Goal: Information Seeking & Learning: Check status

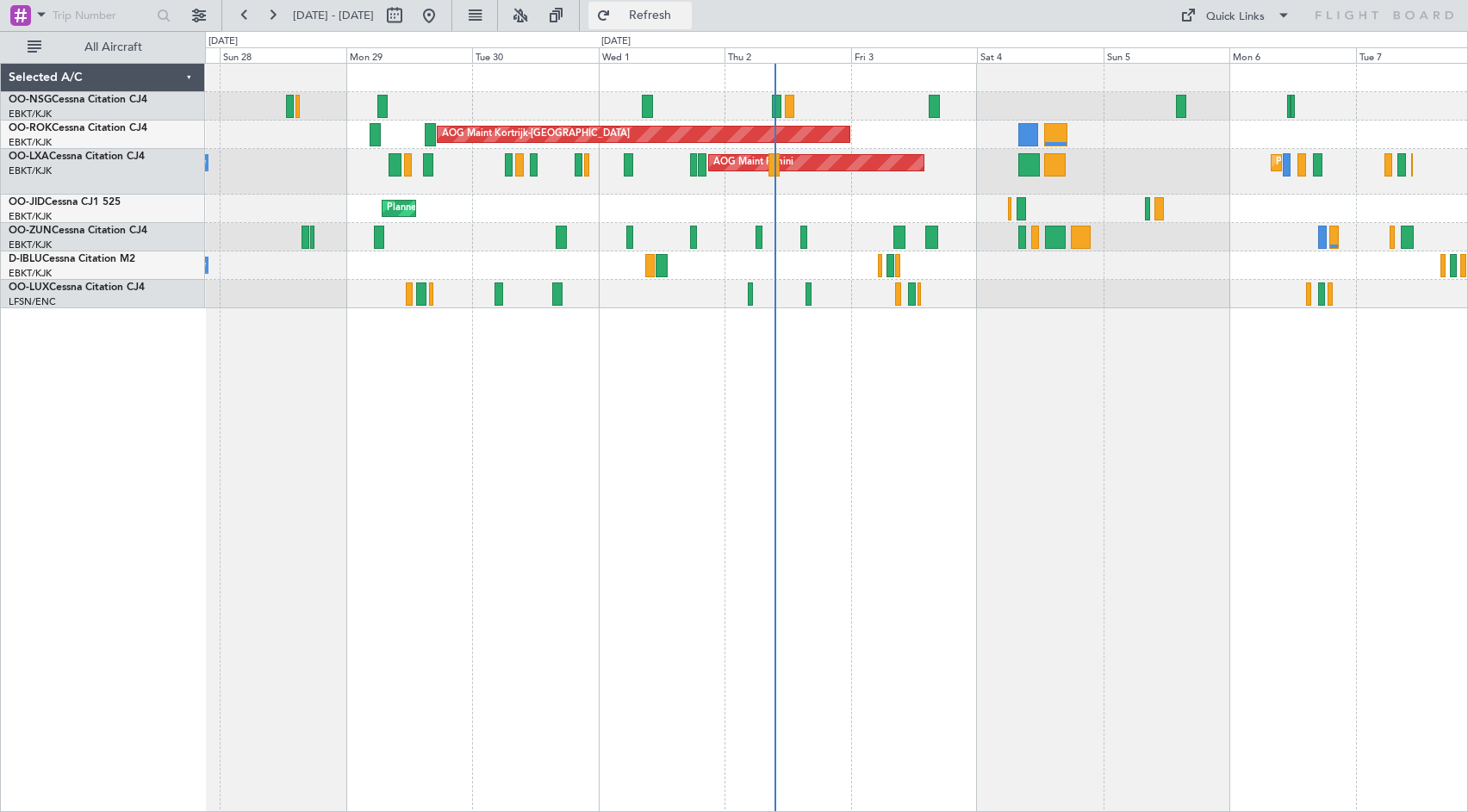
click at [687, 15] on span "Refresh" at bounding box center [650, 14] width 72 height 12
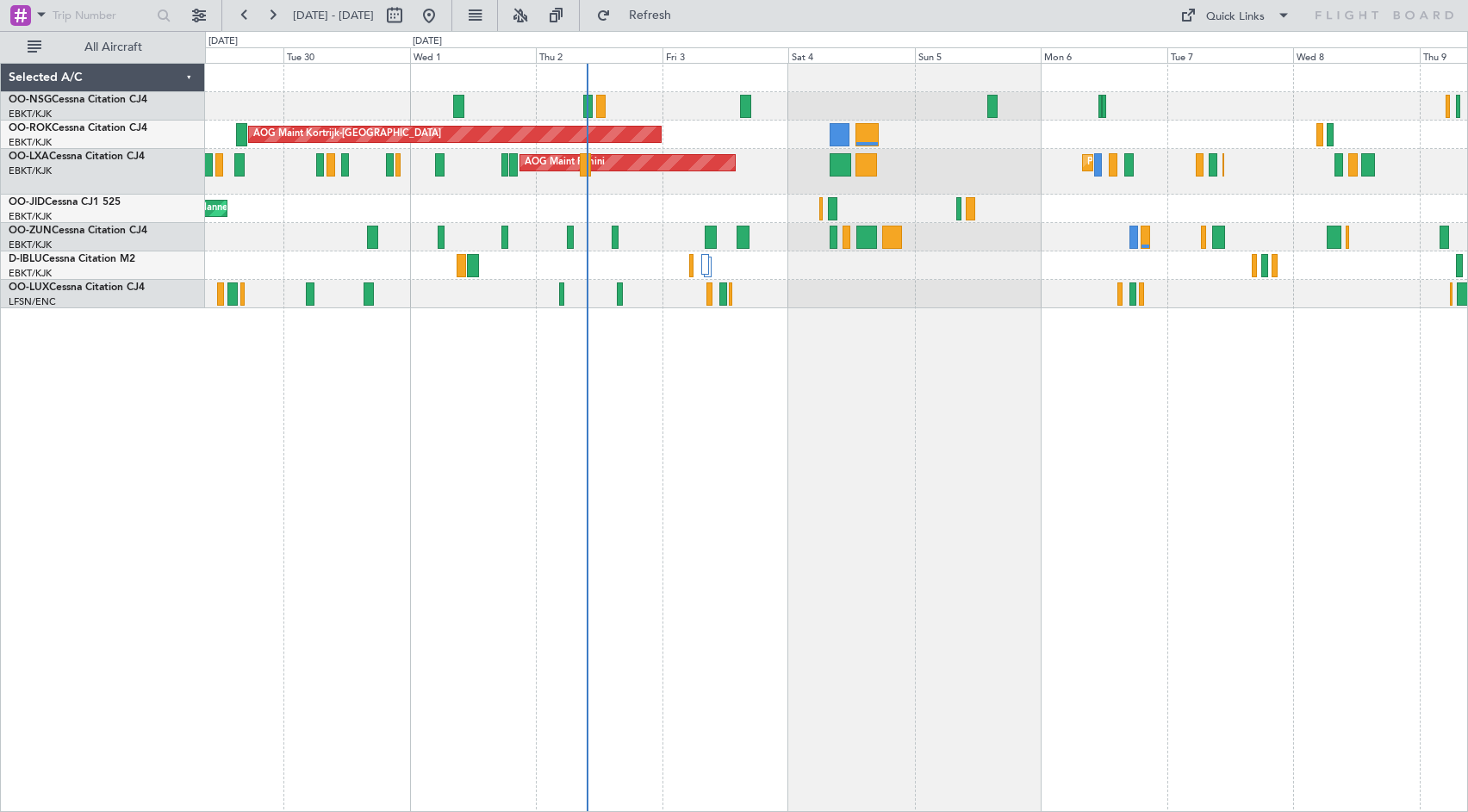
click at [923, 434] on div "AOG Maint Kortrijk-[GEOGRAPHIC_DATA] AOG Maint [GEOGRAPHIC_DATA] Planned Maint …" at bounding box center [837, 438] width 1263 height 749
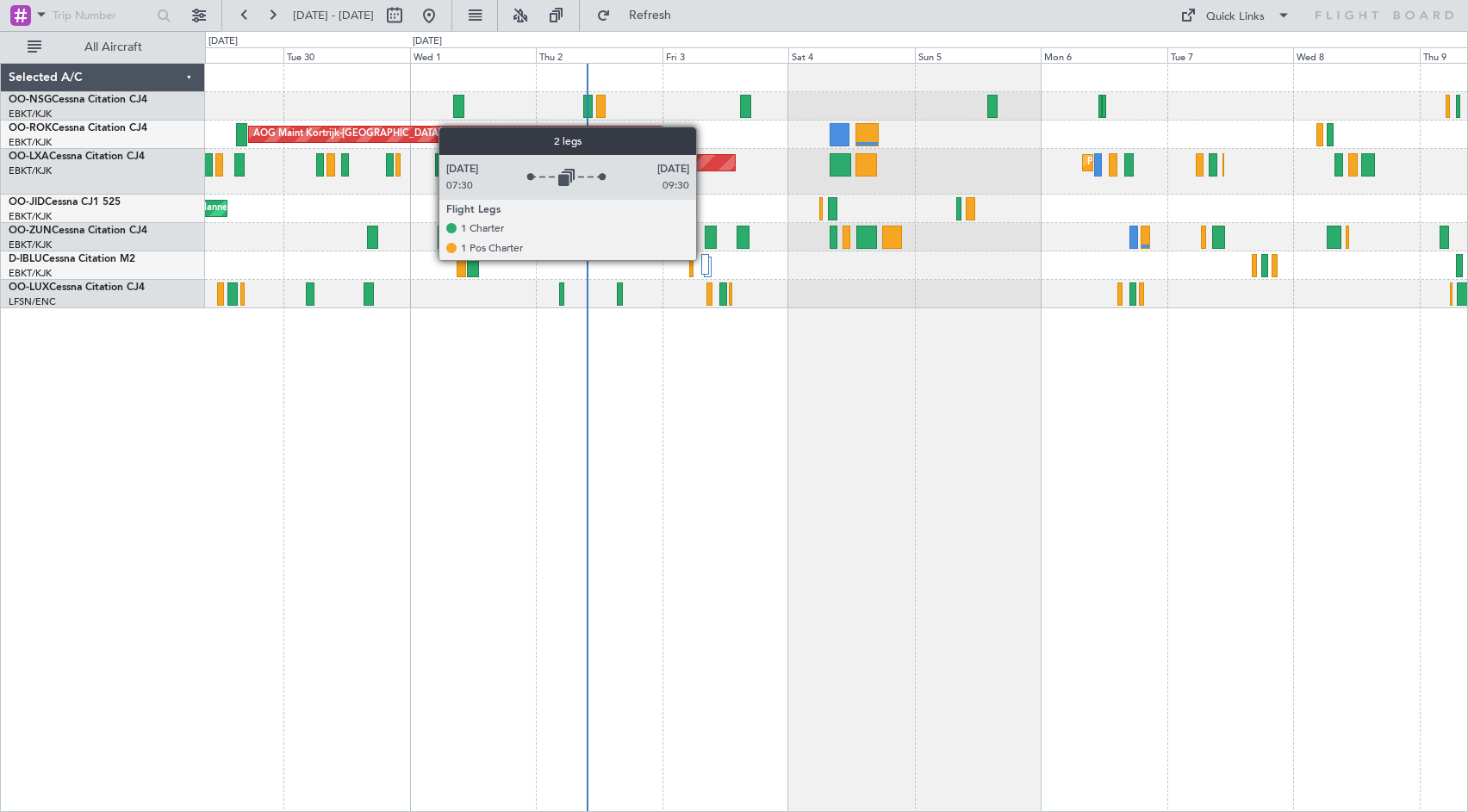
click at [704, 260] on div at bounding box center [706, 264] width 9 height 21
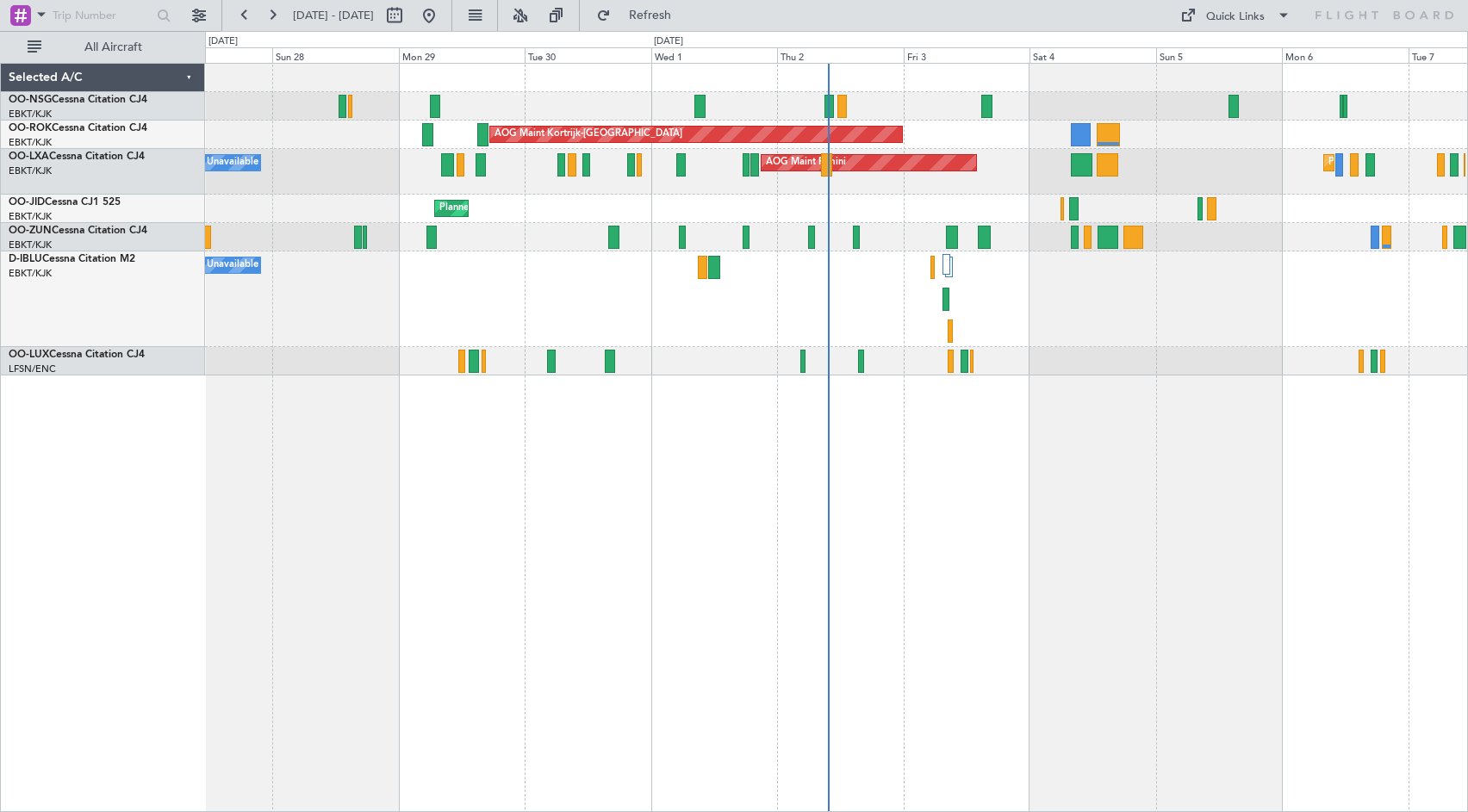
click at [673, 498] on div "Planned Maint [GEOGRAPHIC_DATA] ([GEOGRAPHIC_DATA]) AOG Maint [GEOGRAPHIC_DATA]…" at bounding box center [837, 438] width 1263 height 749
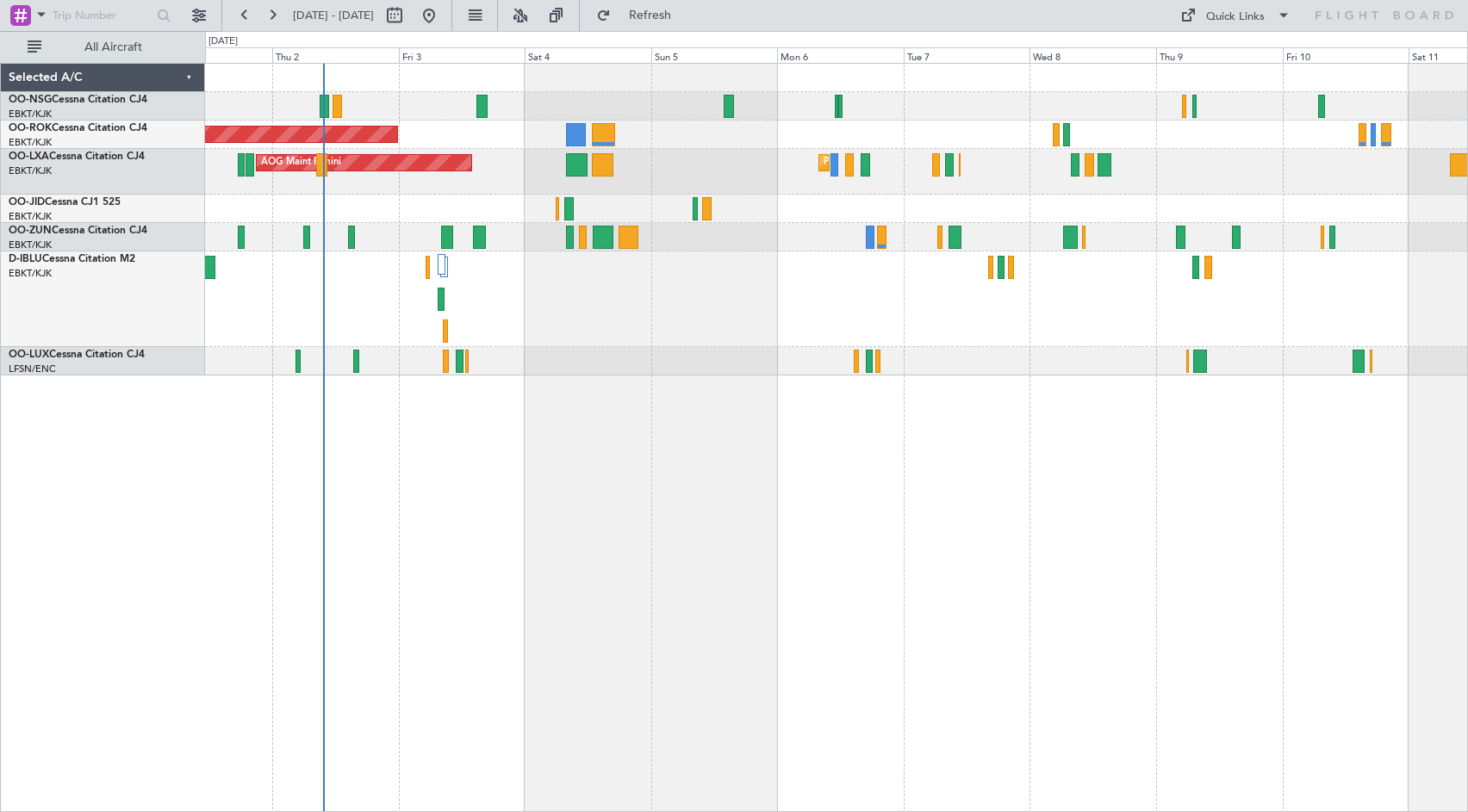
click at [672, 217] on div "AOG Maint Kortrijk-[GEOGRAPHIC_DATA] AOG Maint [GEOGRAPHIC_DATA] Planned Maint …" at bounding box center [836, 219] width 1262 height 312
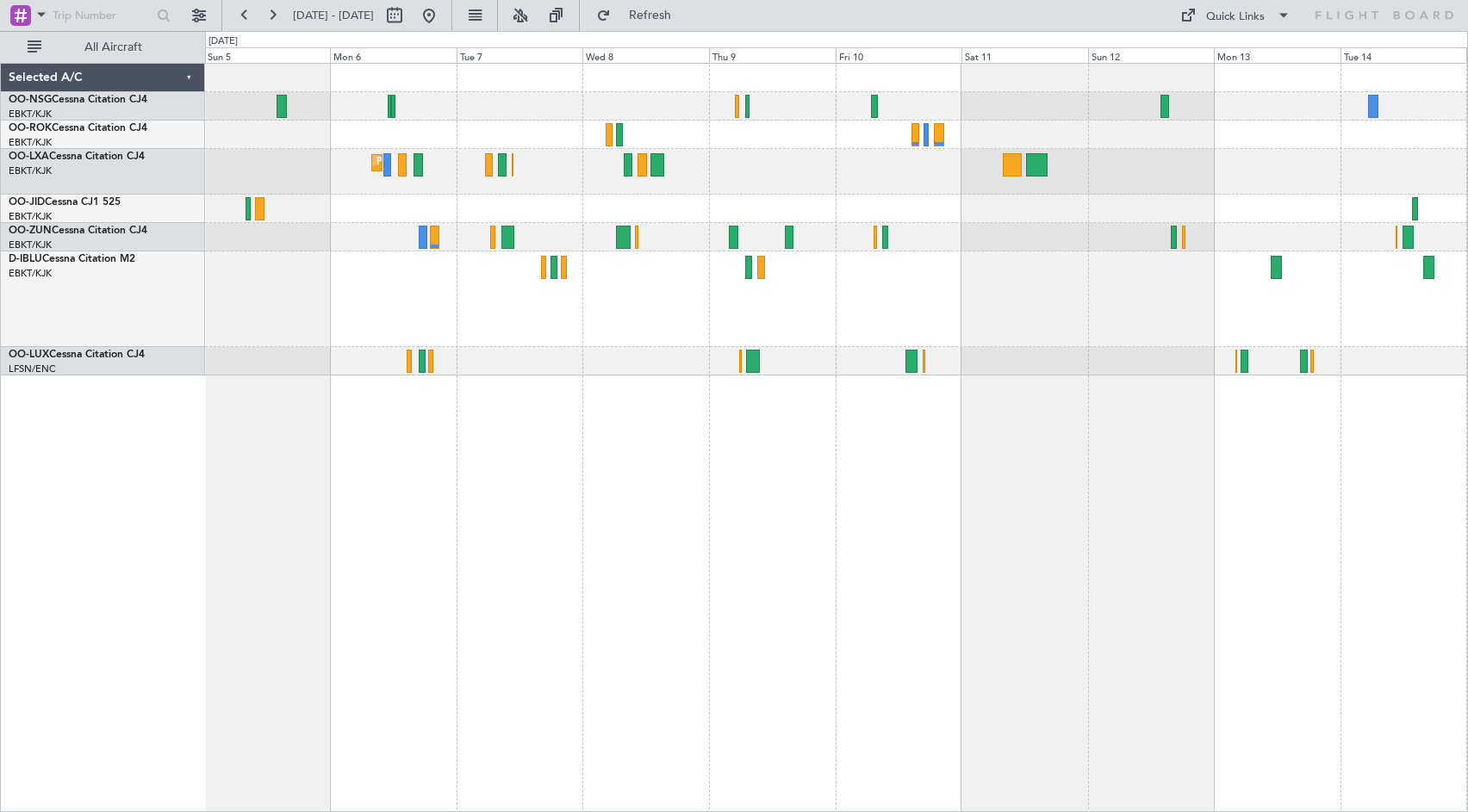
click at [976, 219] on div at bounding box center [836, 208] width 1262 height 28
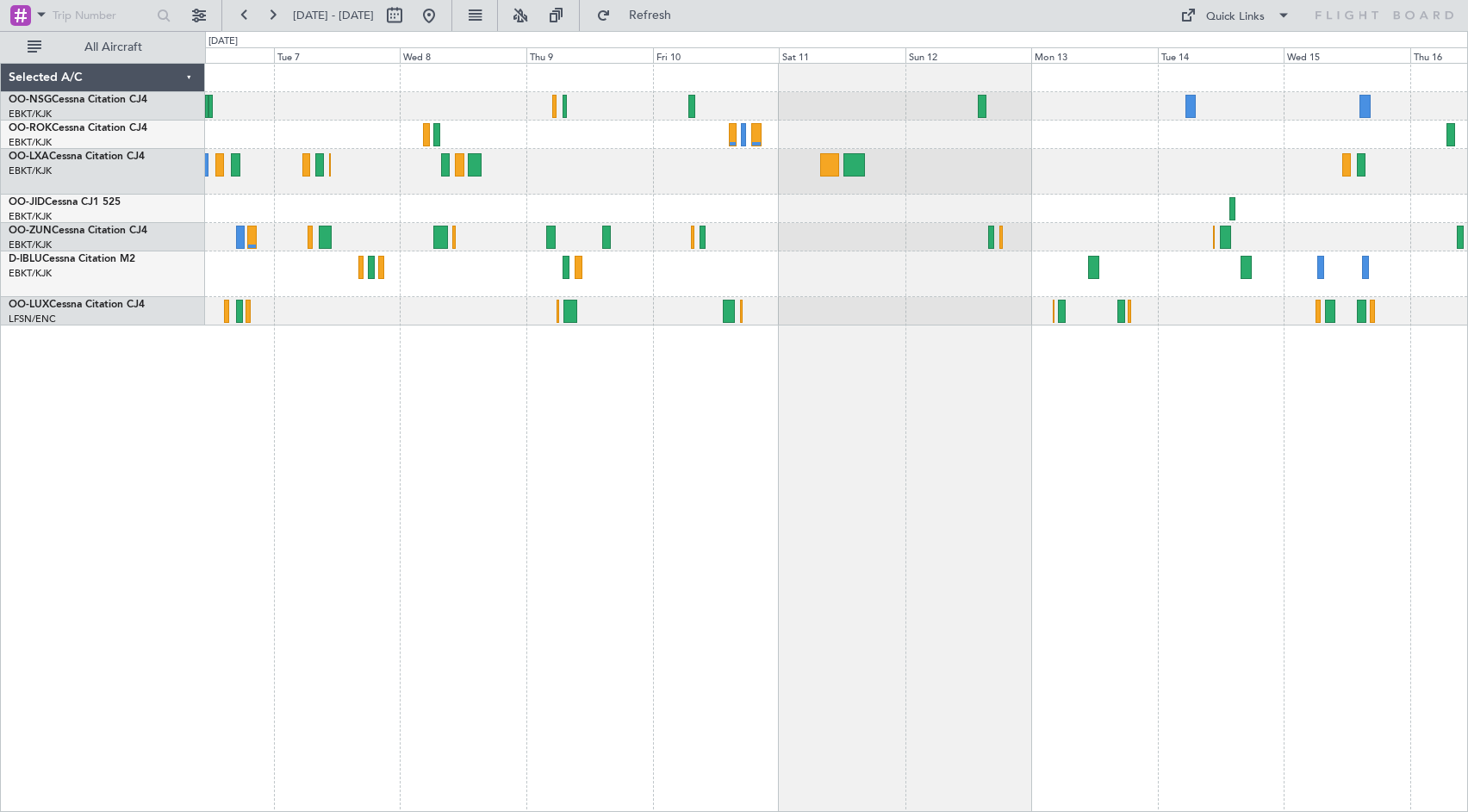
click at [1125, 216] on div at bounding box center [836, 208] width 1262 height 28
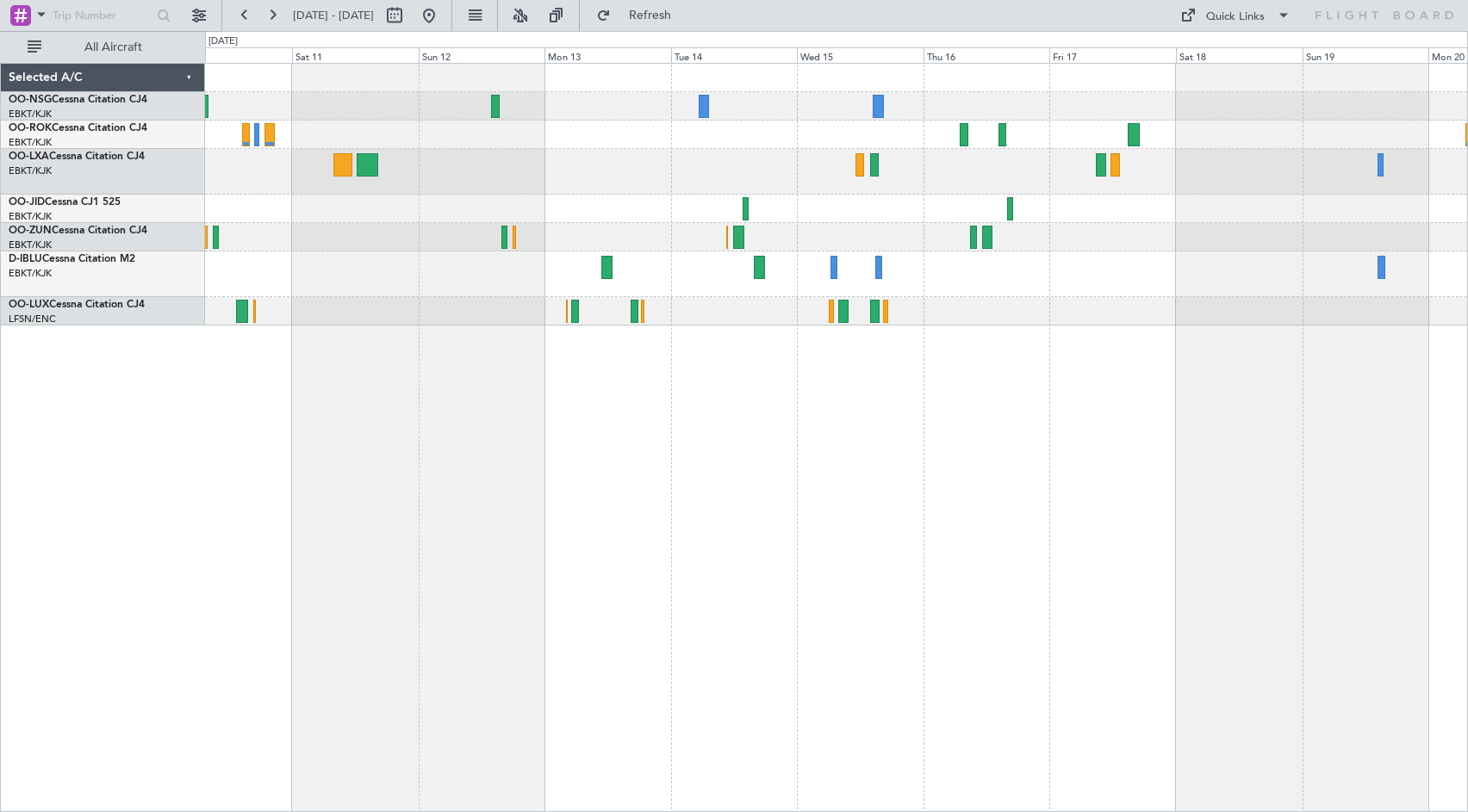
click at [910, 175] on div at bounding box center [836, 172] width 1262 height 45
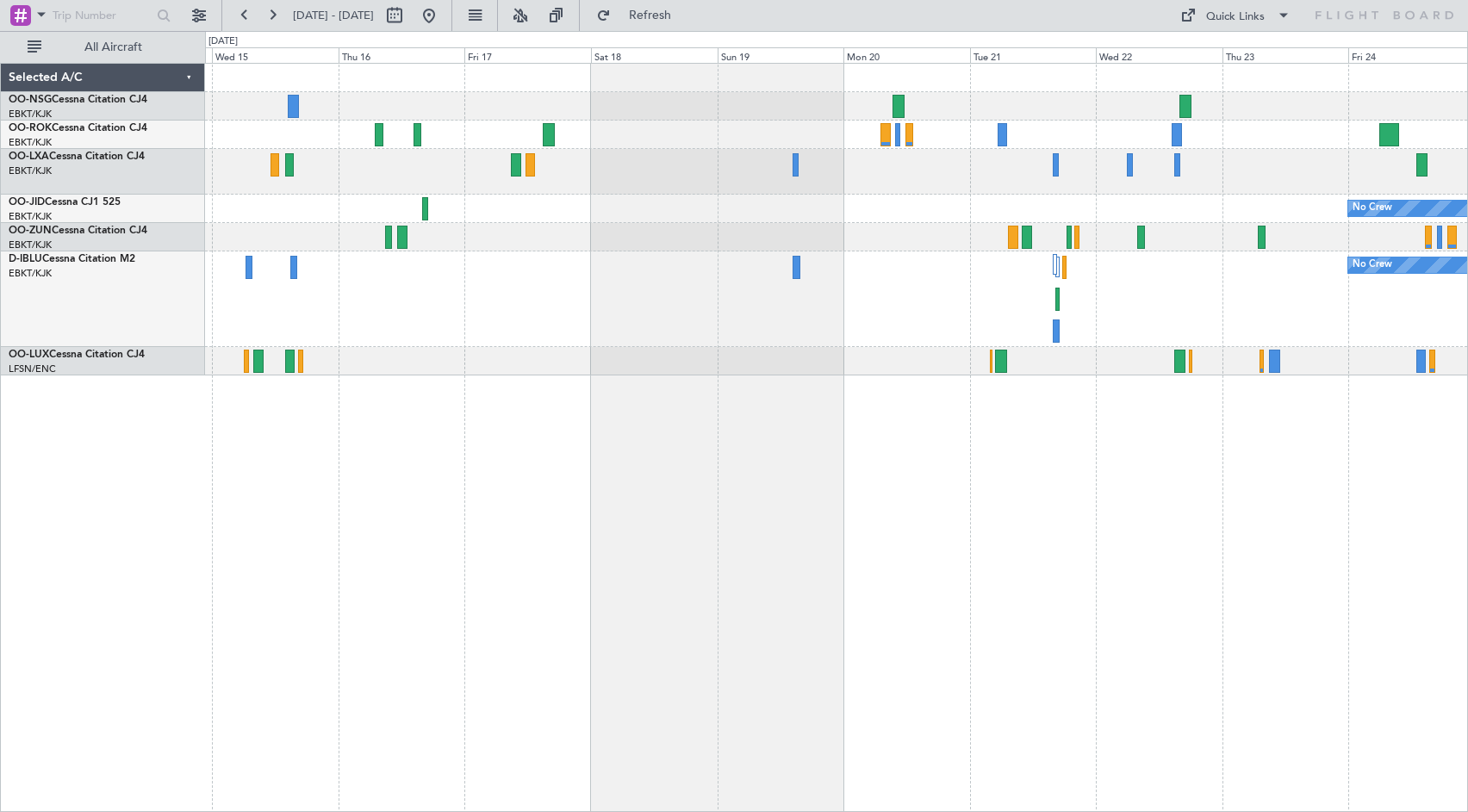
click at [575, 319] on div "No Crew No Crew" at bounding box center [836, 219] width 1262 height 312
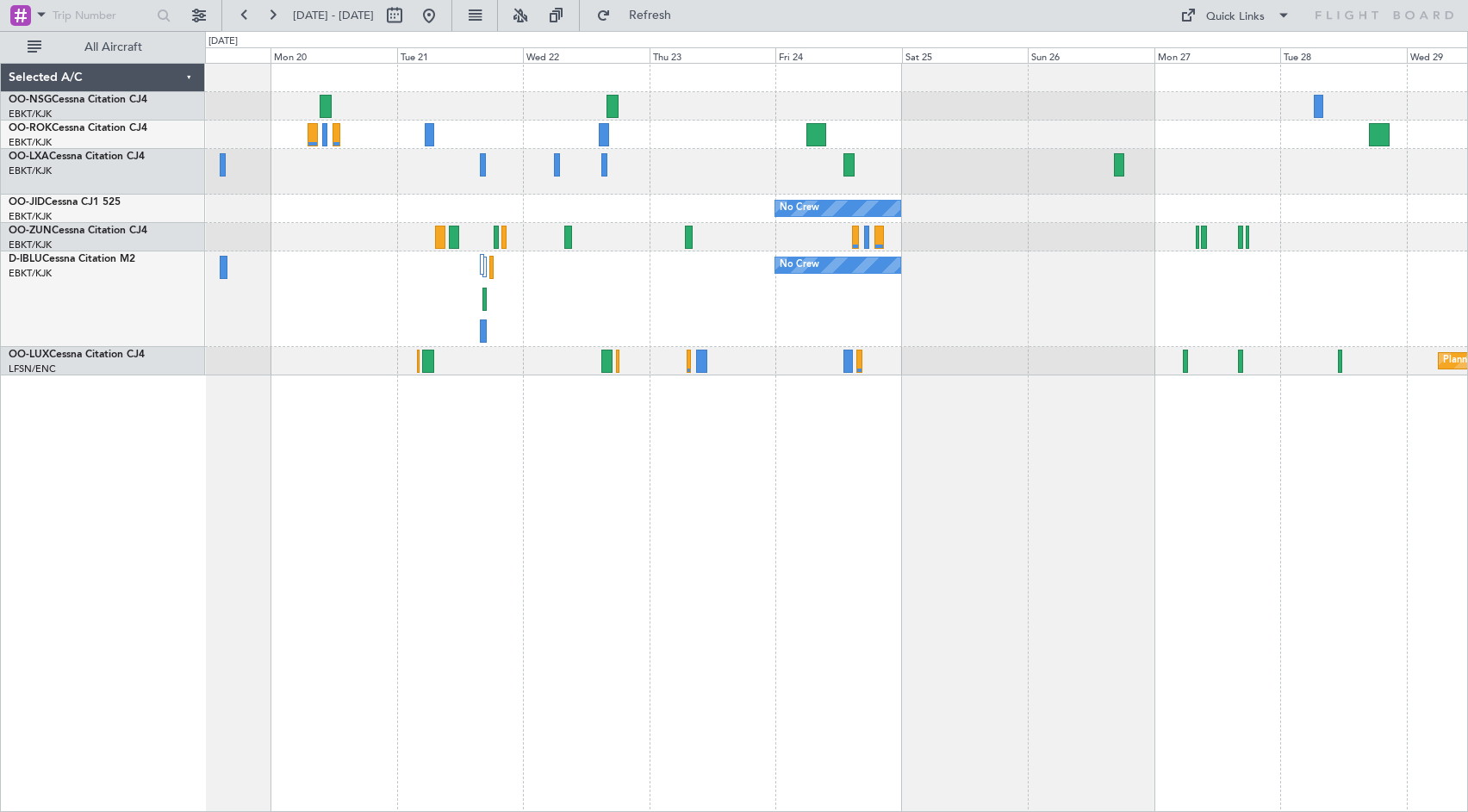
click at [811, 71] on div at bounding box center [836, 77] width 1262 height 28
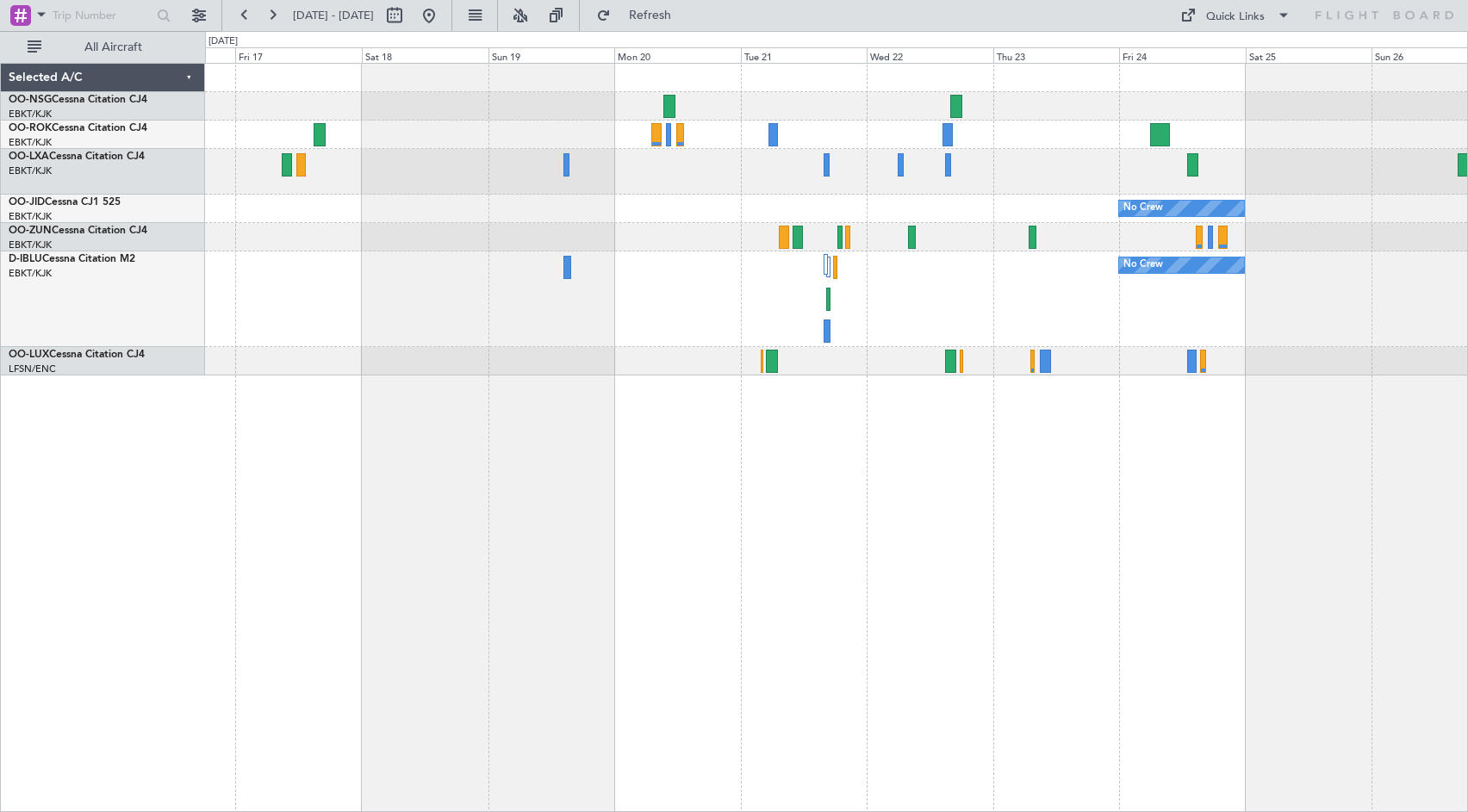
click at [747, 194] on div at bounding box center [836, 172] width 1262 height 45
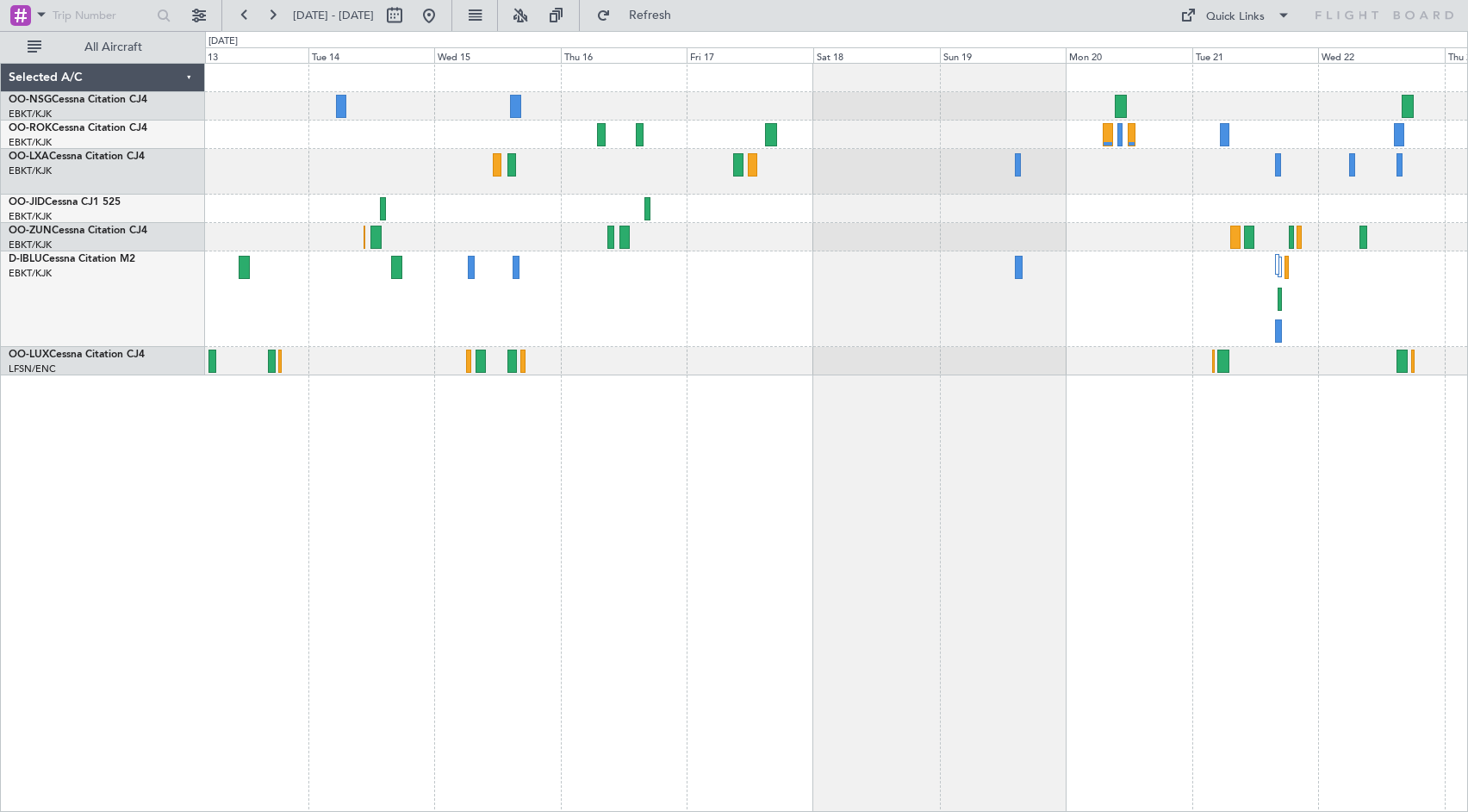
click at [1072, 203] on div "No Crew No Crew" at bounding box center [836, 219] width 1262 height 312
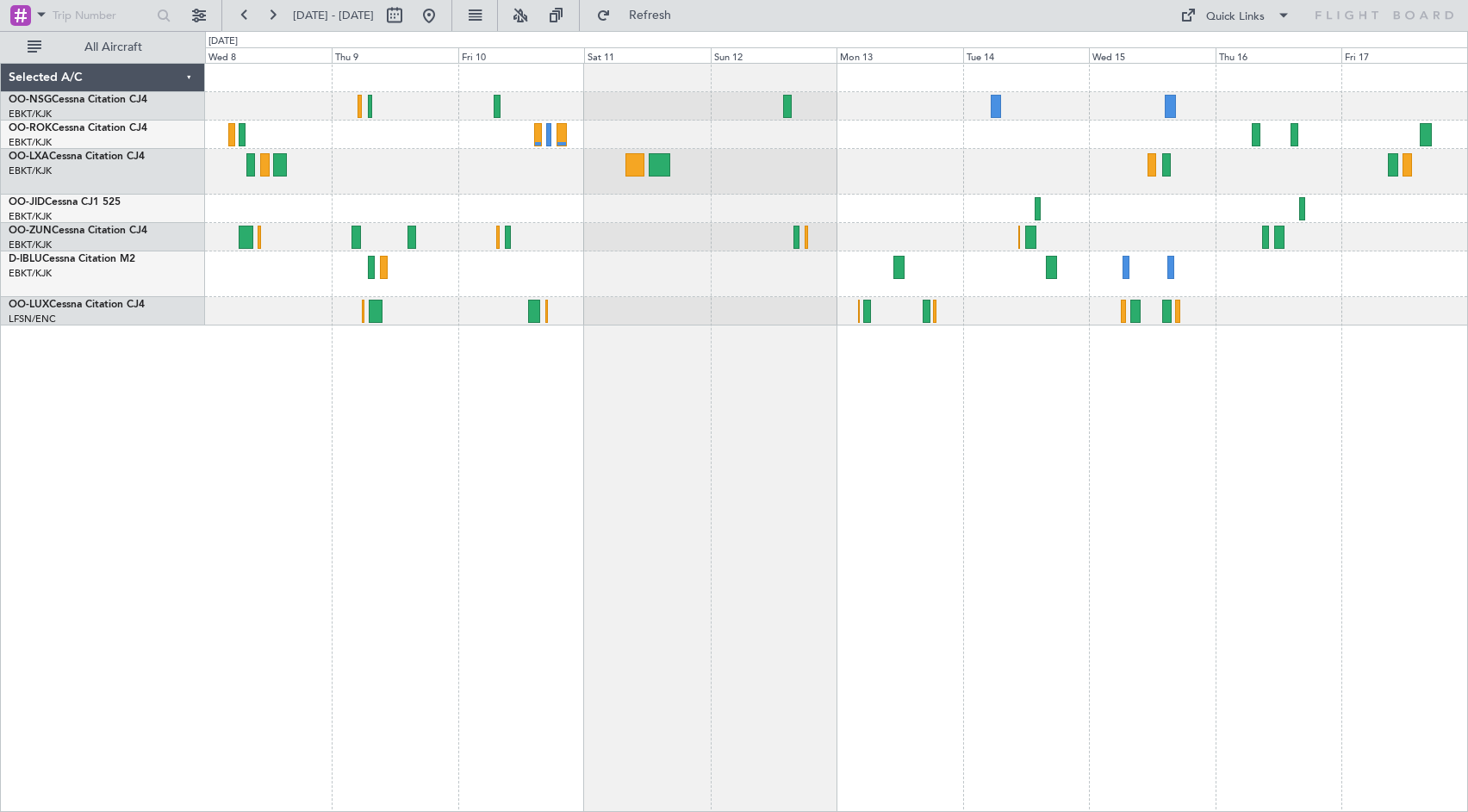
click at [929, 187] on div "Planned Maint Kortrijk-[GEOGRAPHIC_DATA]" at bounding box center [836, 172] width 1262 height 45
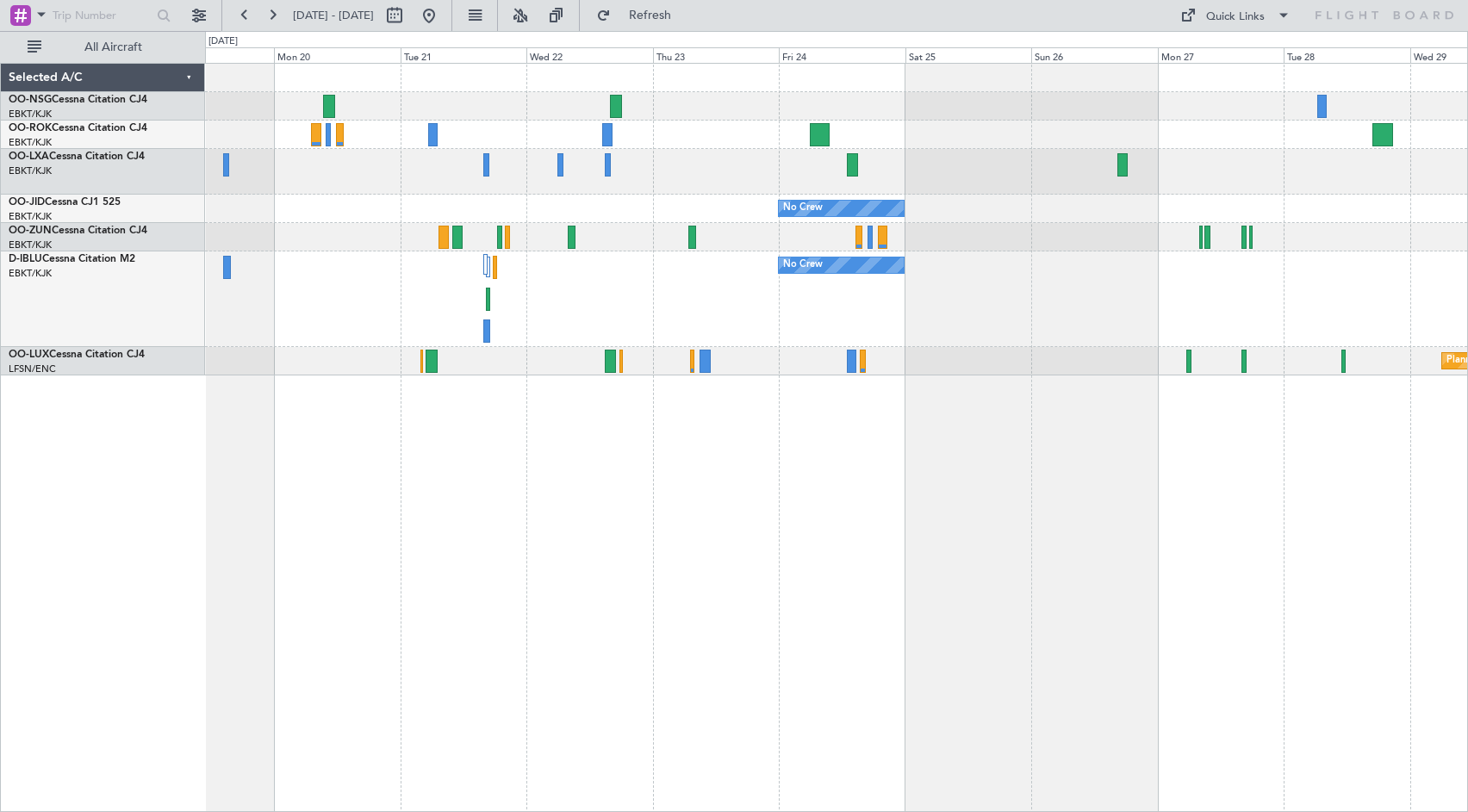
click at [795, 136] on div "No Crew No Crew Planned Maint [GEOGRAPHIC_DATA] ([GEOGRAPHIC_DATA])" at bounding box center [836, 219] width 1262 height 312
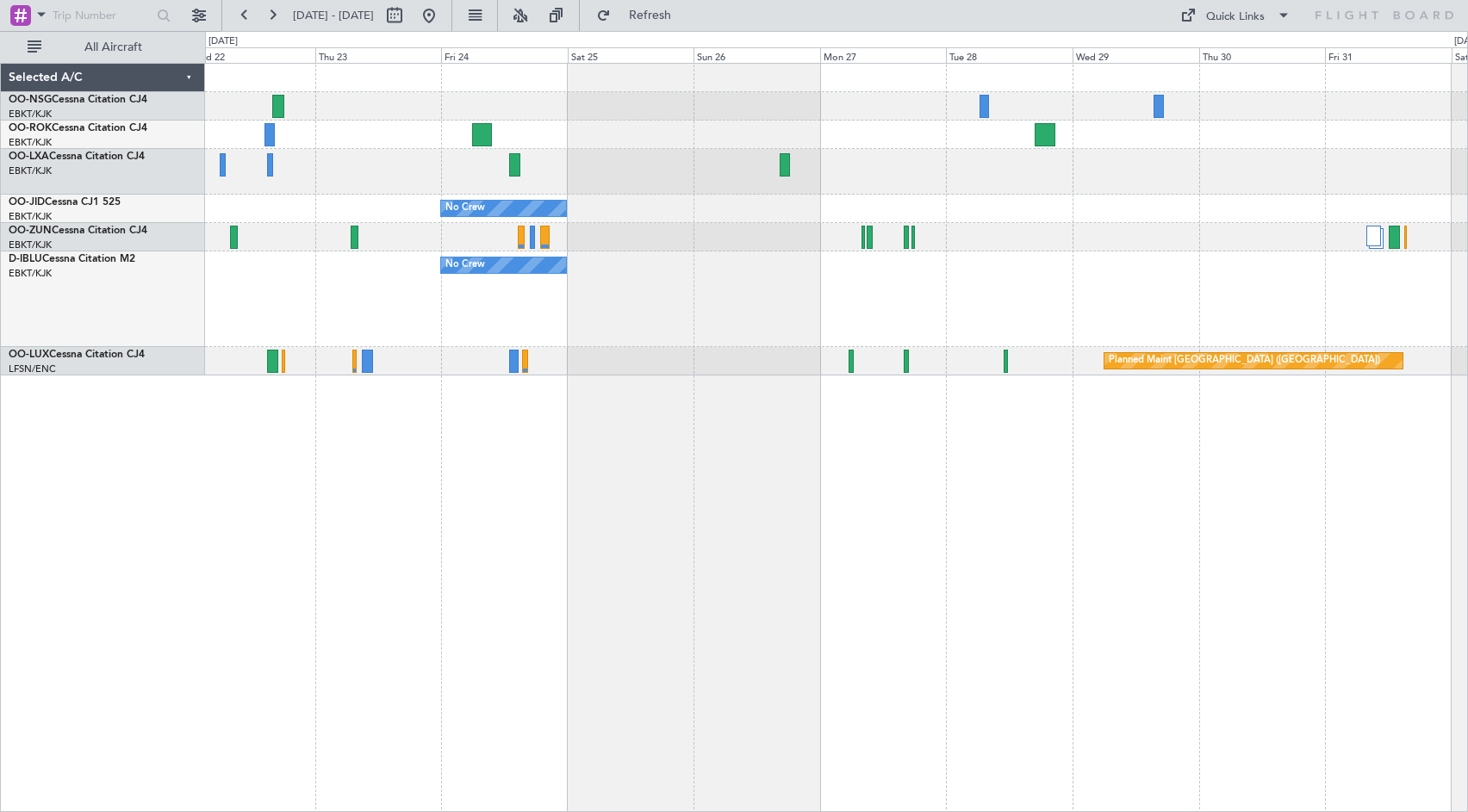
click at [1071, 204] on div "No Crew No Crew Planned Maint [GEOGRAPHIC_DATA] ([GEOGRAPHIC_DATA])" at bounding box center [836, 219] width 1262 height 312
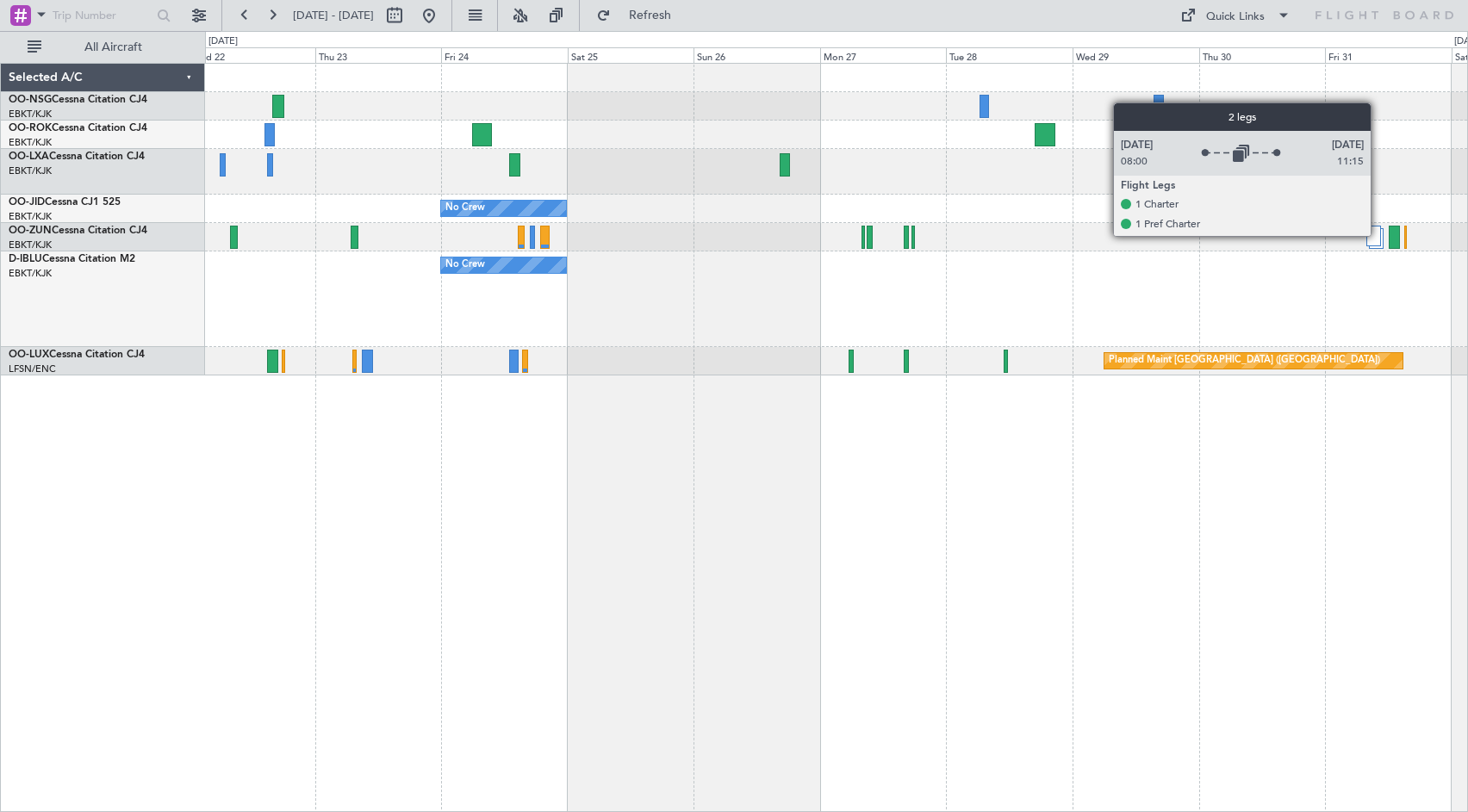
click at [1378, 235] on div at bounding box center [1373, 235] width 14 height 21
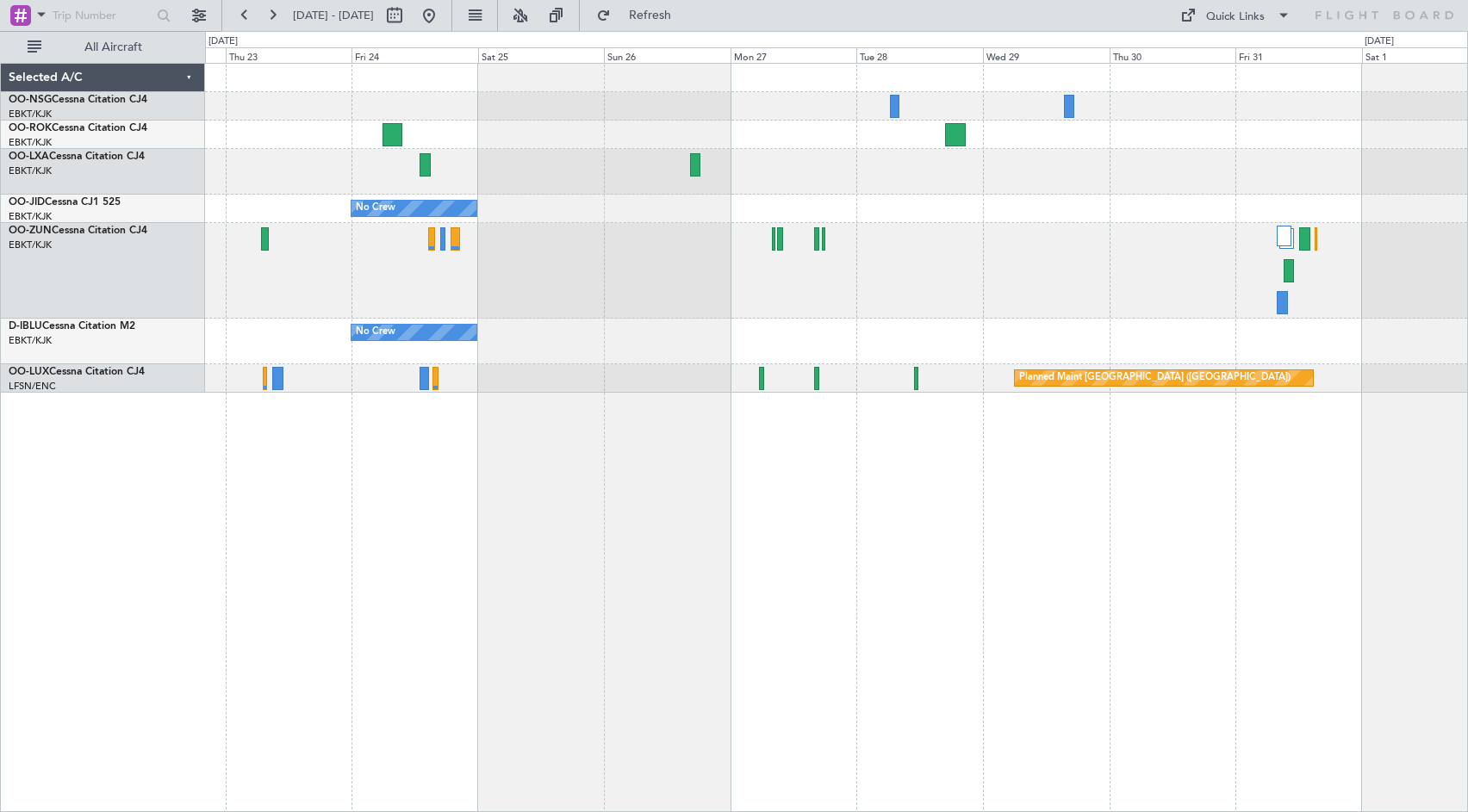
click at [782, 152] on div "No Crew No Crew Planned Maint [GEOGRAPHIC_DATA] ([GEOGRAPHIC_DATA])" at bounding box center [836, 228] width 1262 height 329
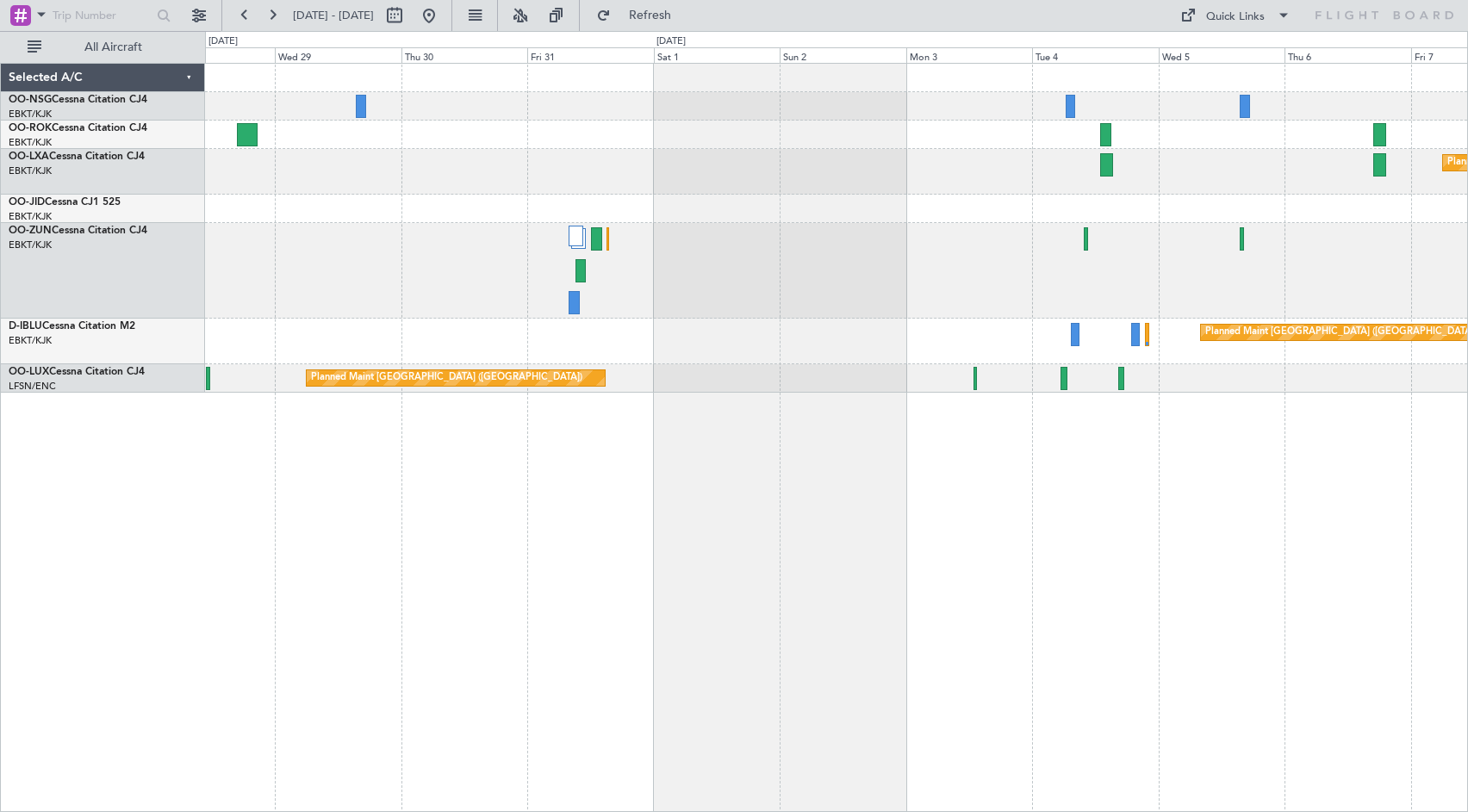
click at [632, 225] on div at bounding box center [836, 271] width 1262 height 96
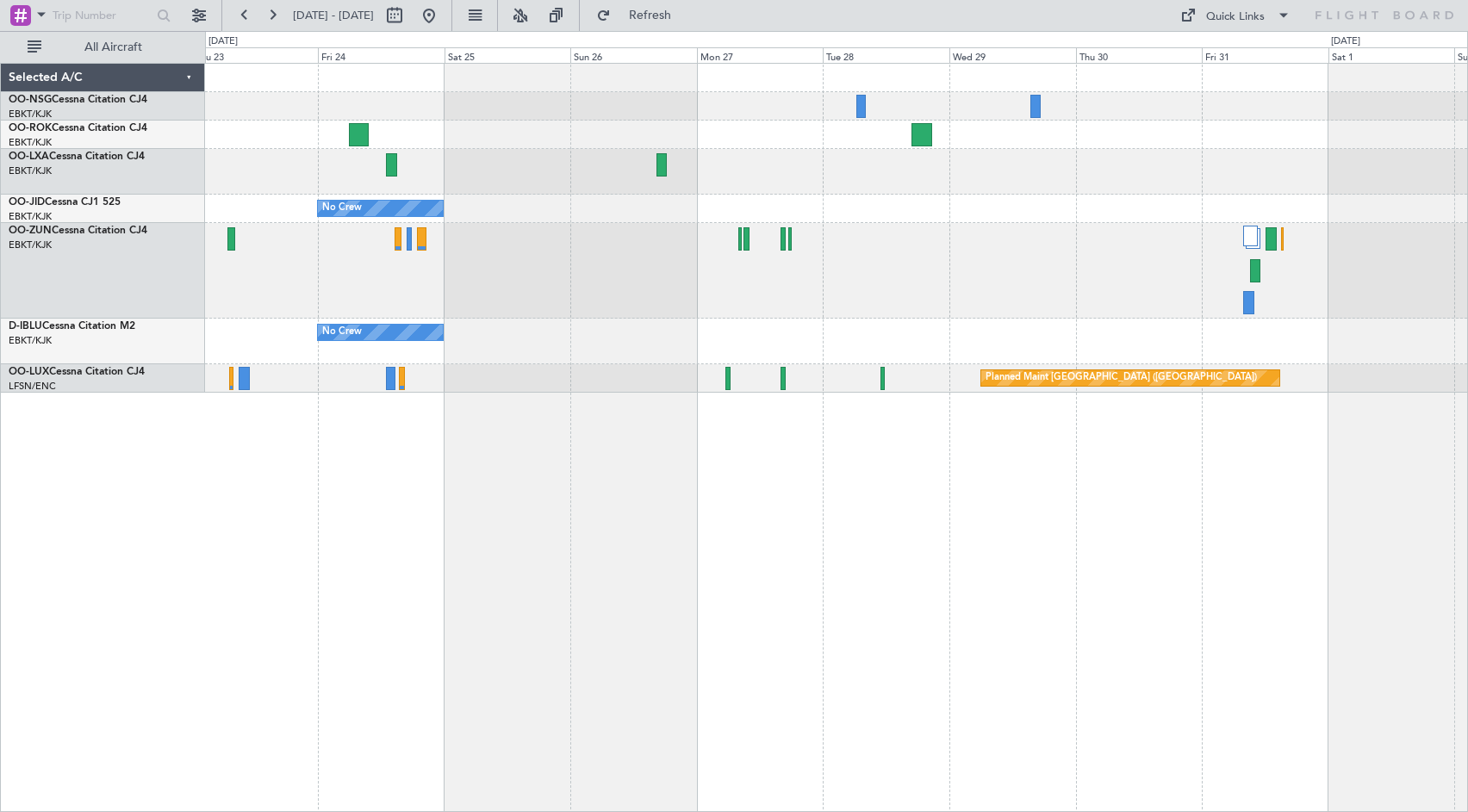
click at [1254, 151] on div at bounding box center [836, 172] width 1262 height 45
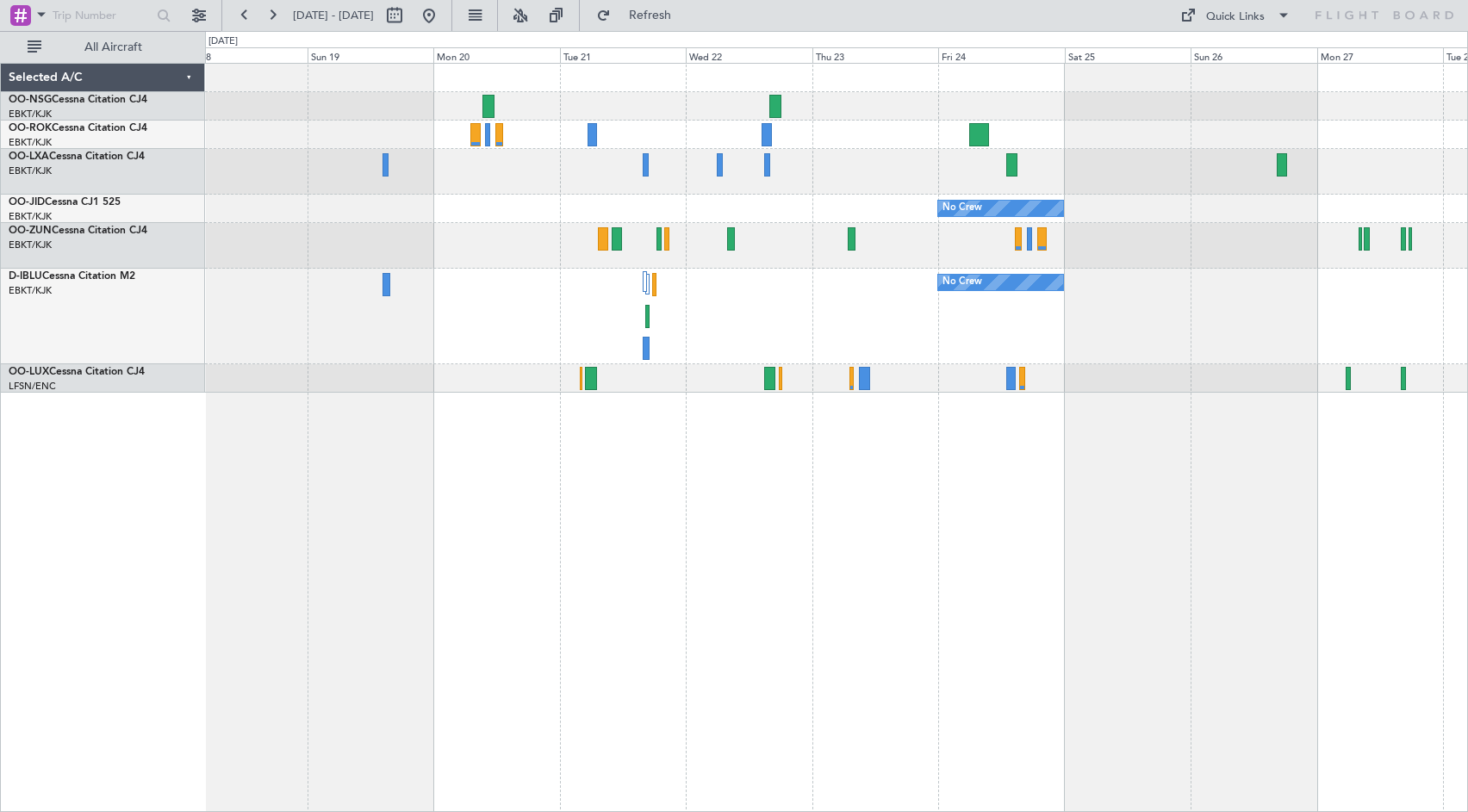
click at [1444, 180] on div at bounding box center [836, 172] width 1262 height 45
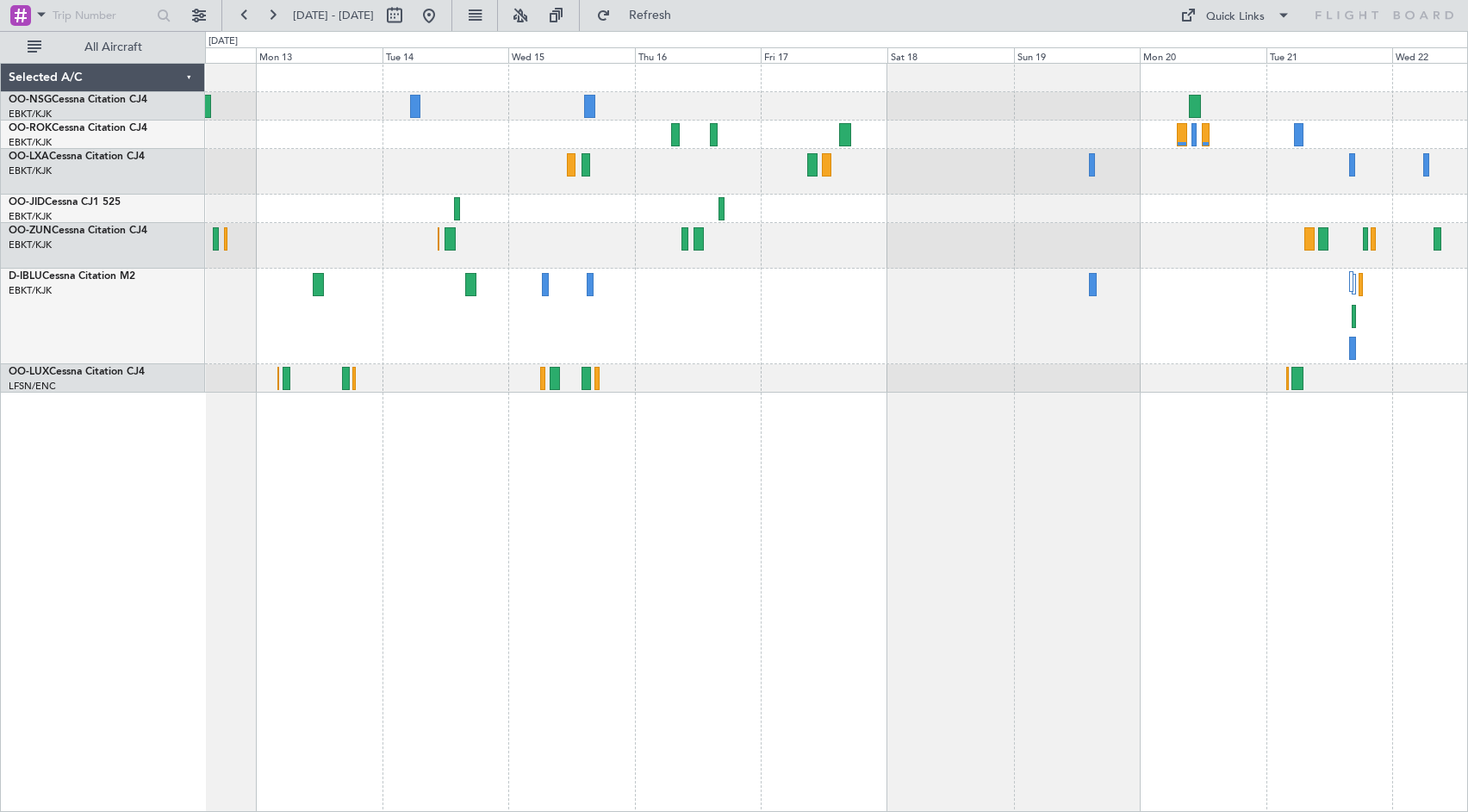
click at [1243, 232] on div "No Crew No Crew" at bounding box center [836, 228] width 1262 height 329
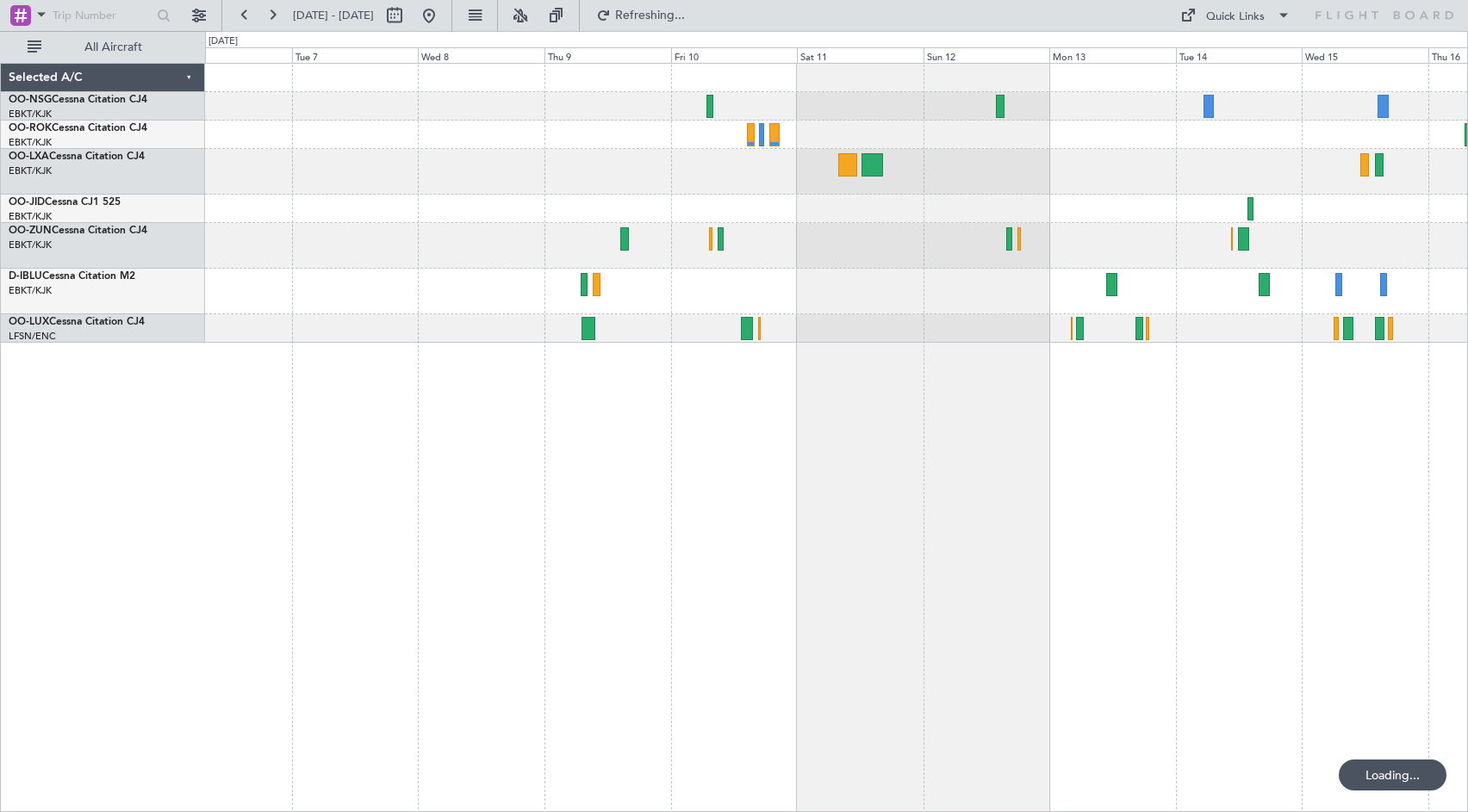
click at [1152, 230] on div at bounding box center [836, 203] width 1262 height 279
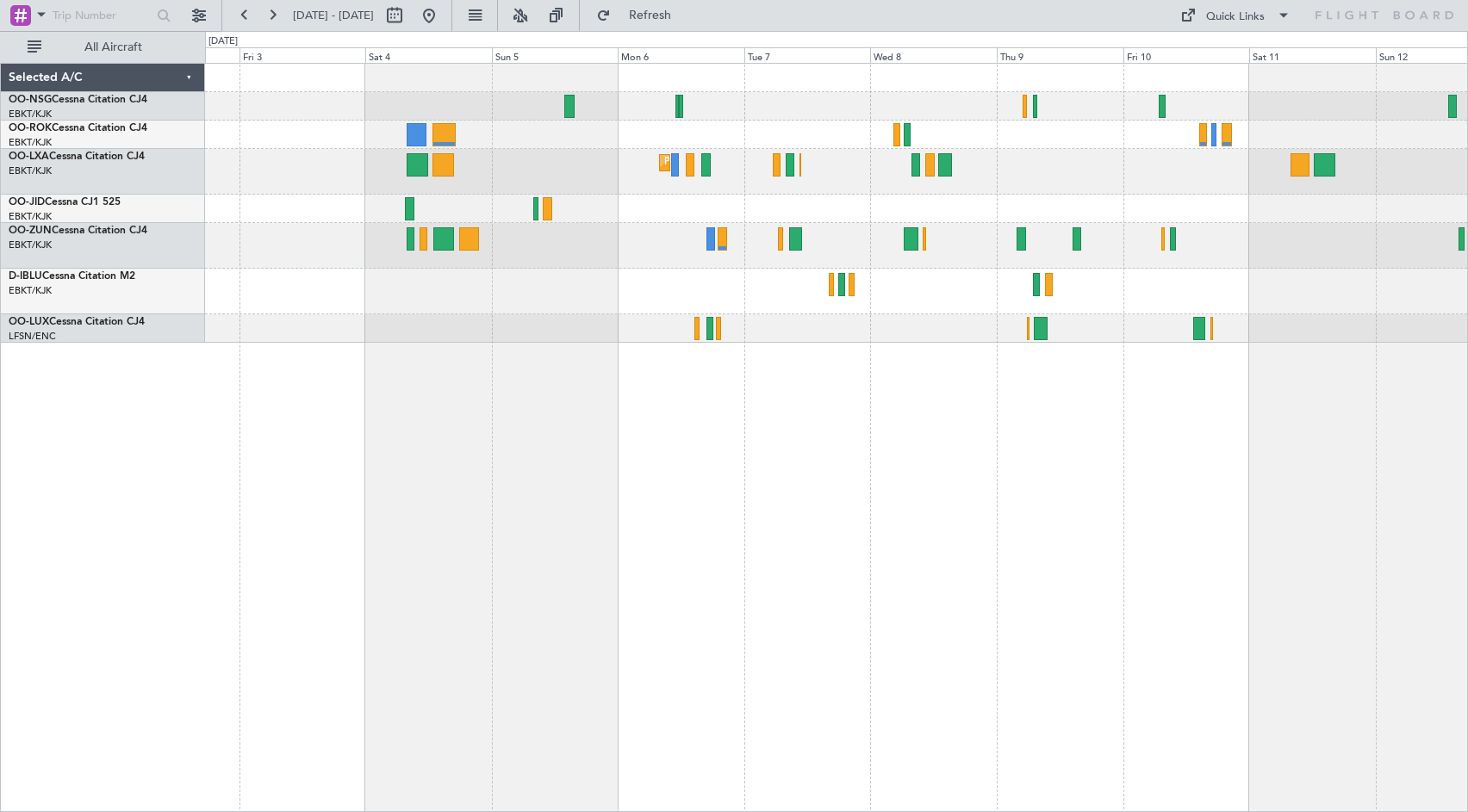
click at [1187, 241] on div "Planned Maint Kortrijk-[GEOGRAPHIC_DATA]" at bounding box center [836, 203] width 1262 height 279
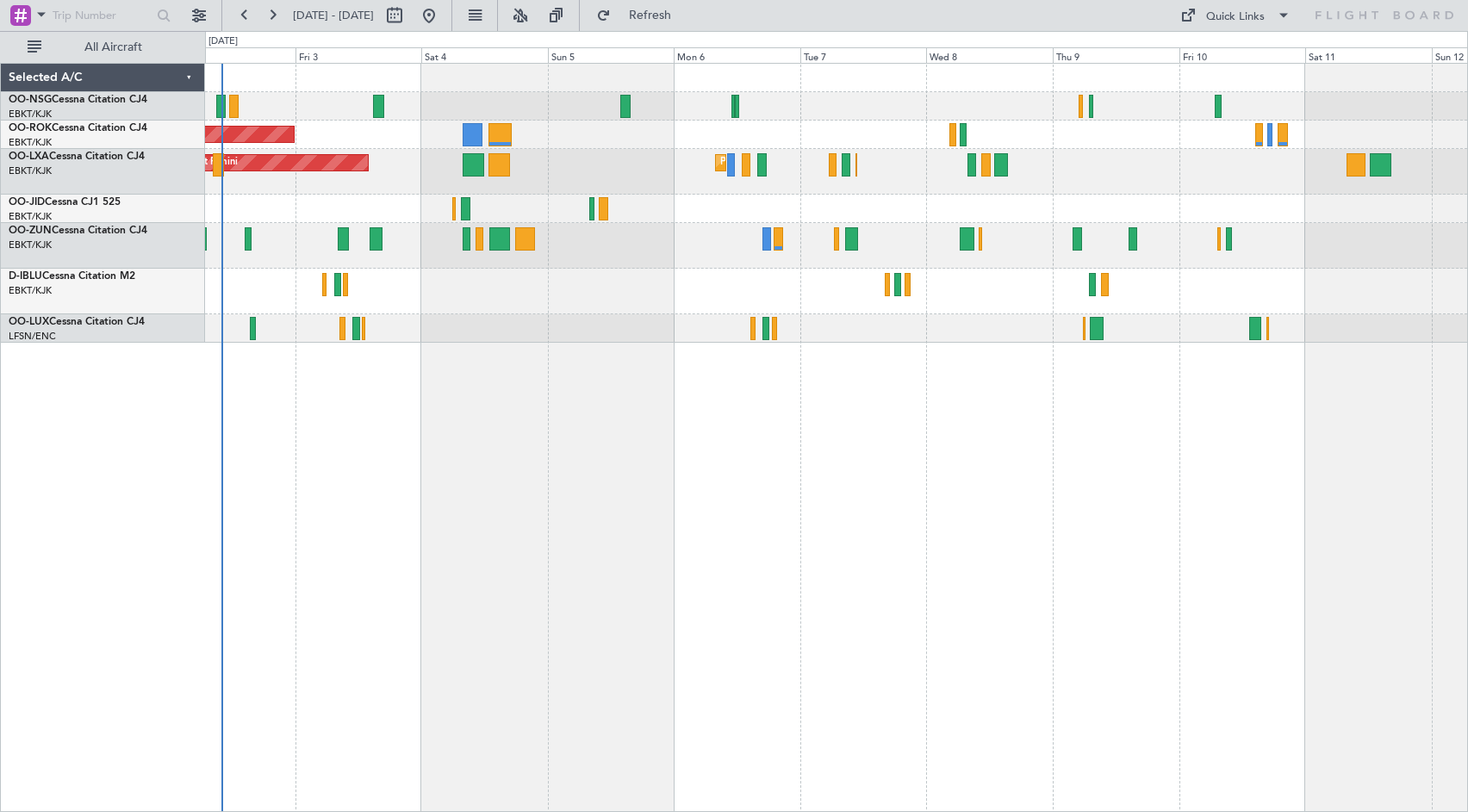
click at [1044, 218] on div at bounding box center [836, 208] width 1262 height 28
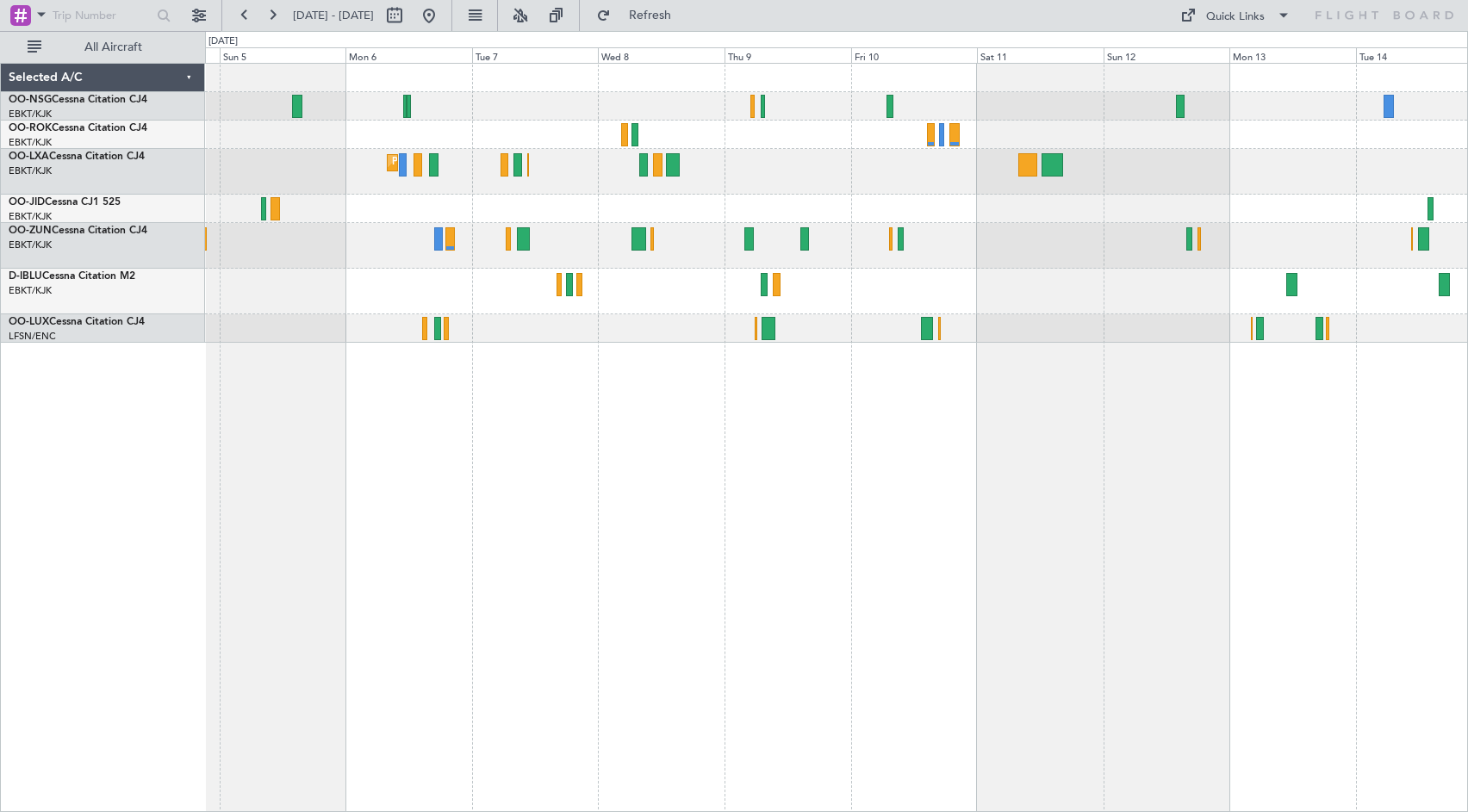
click at [861, 289] on div at bounding box center [836, 291] width 1262 height 45
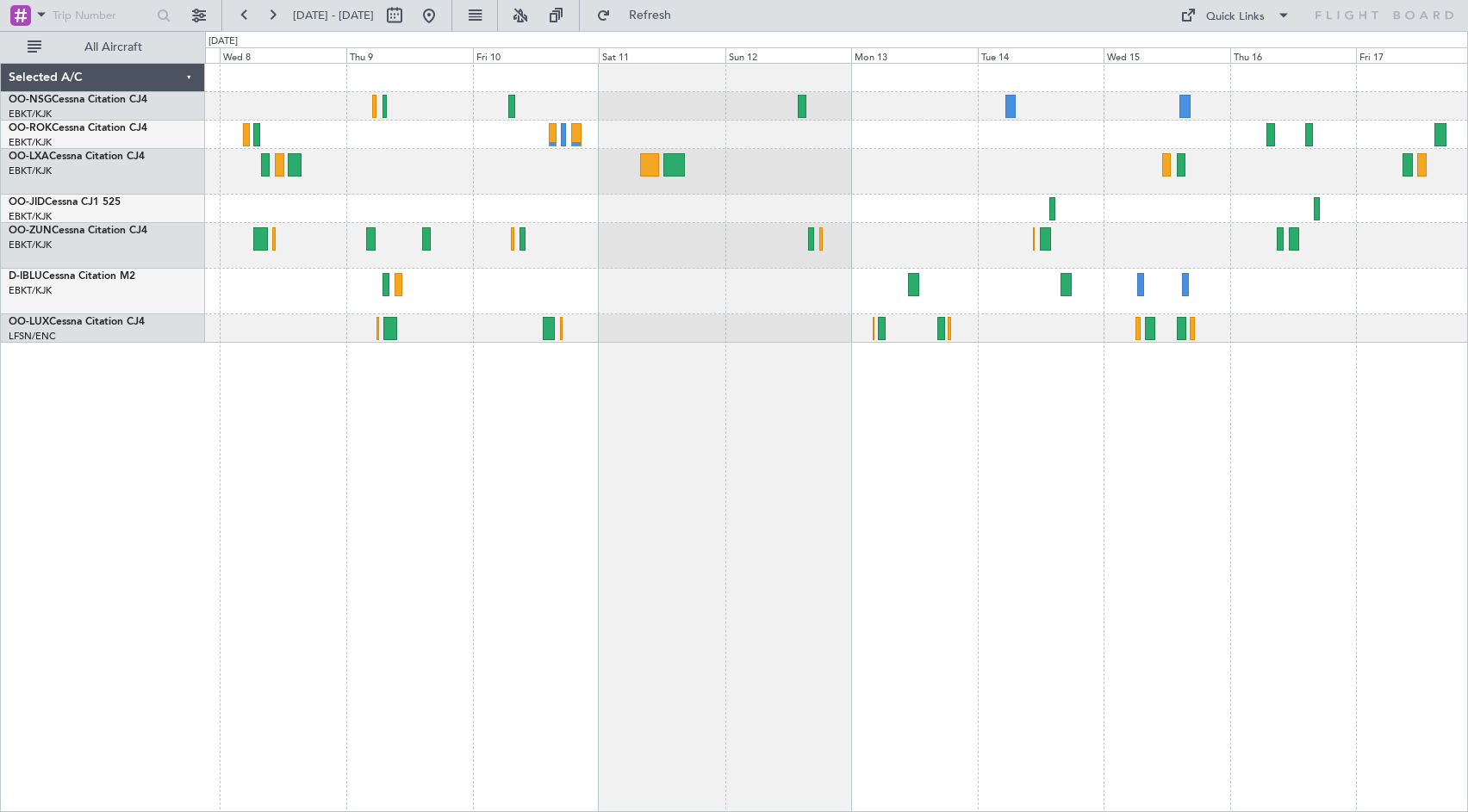
click at [674, 241] on div at bounding box center [836, 246] width 1262 height 45
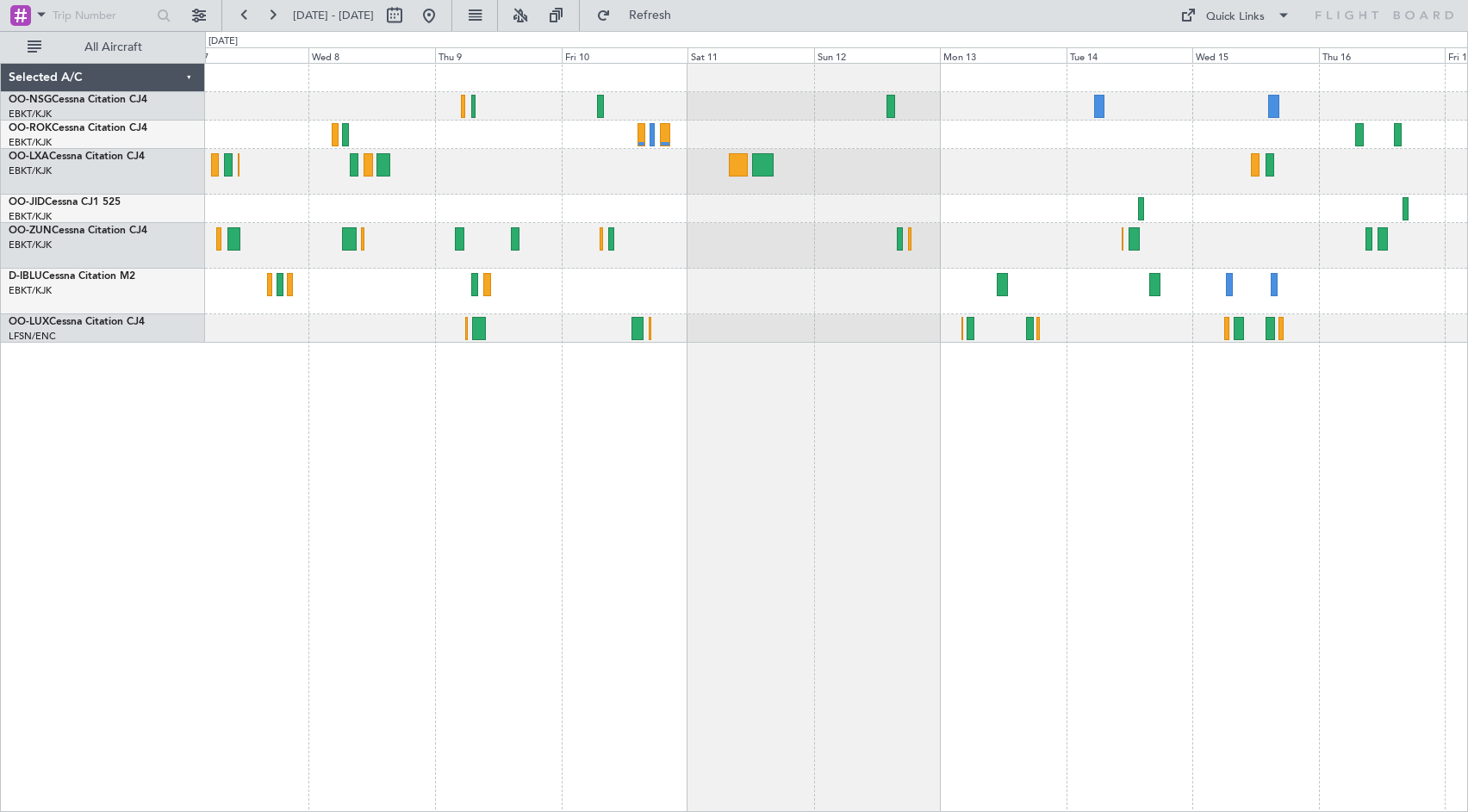
click at [1075, 231] on div "Planned Maint Kortrijk-[GEOGRAPHIC_DATA]" at bounding box center [836, 203] width 1262 height 279
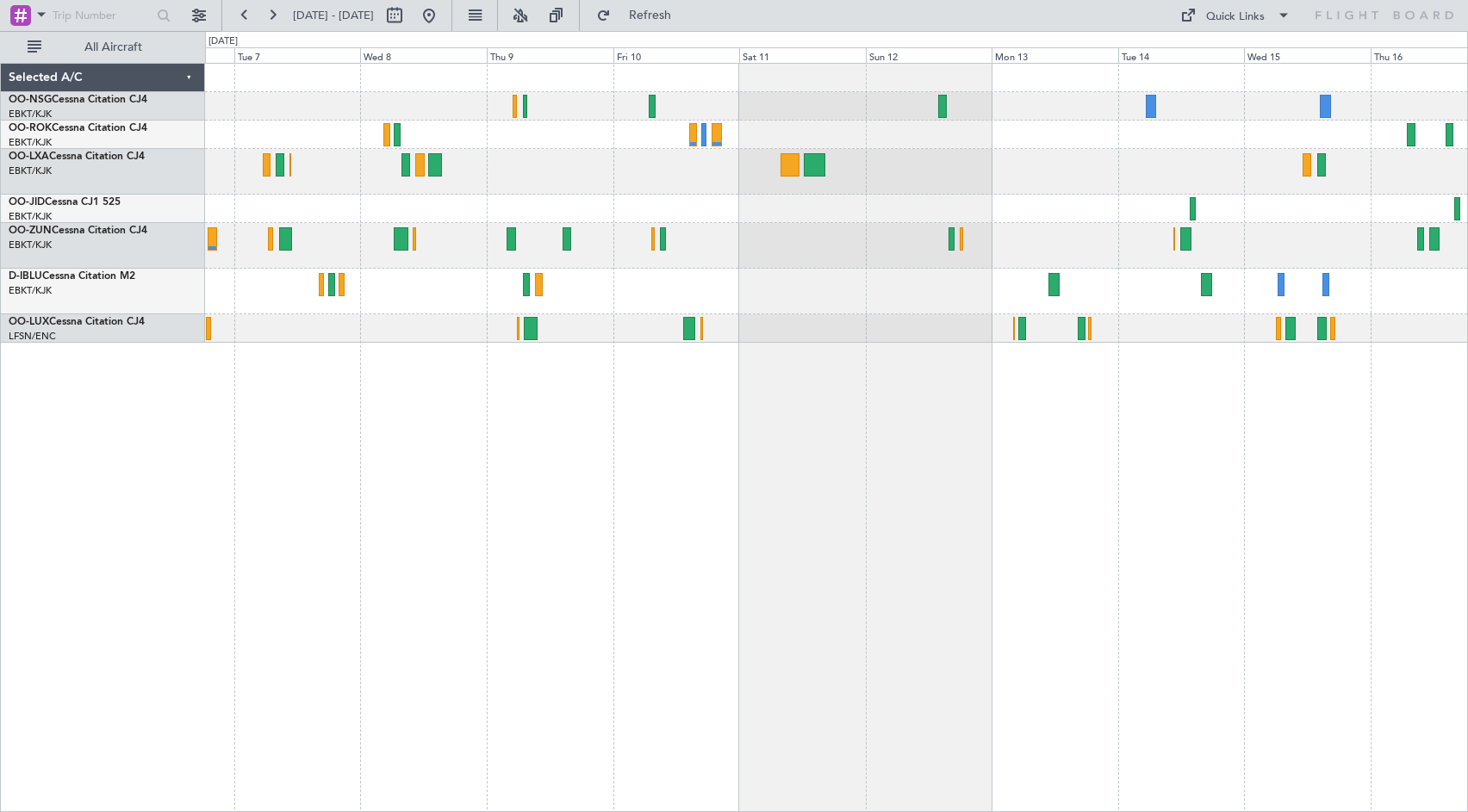
click at [1039, 232] on div at bounding box center [836, 246] width 1262 height 45
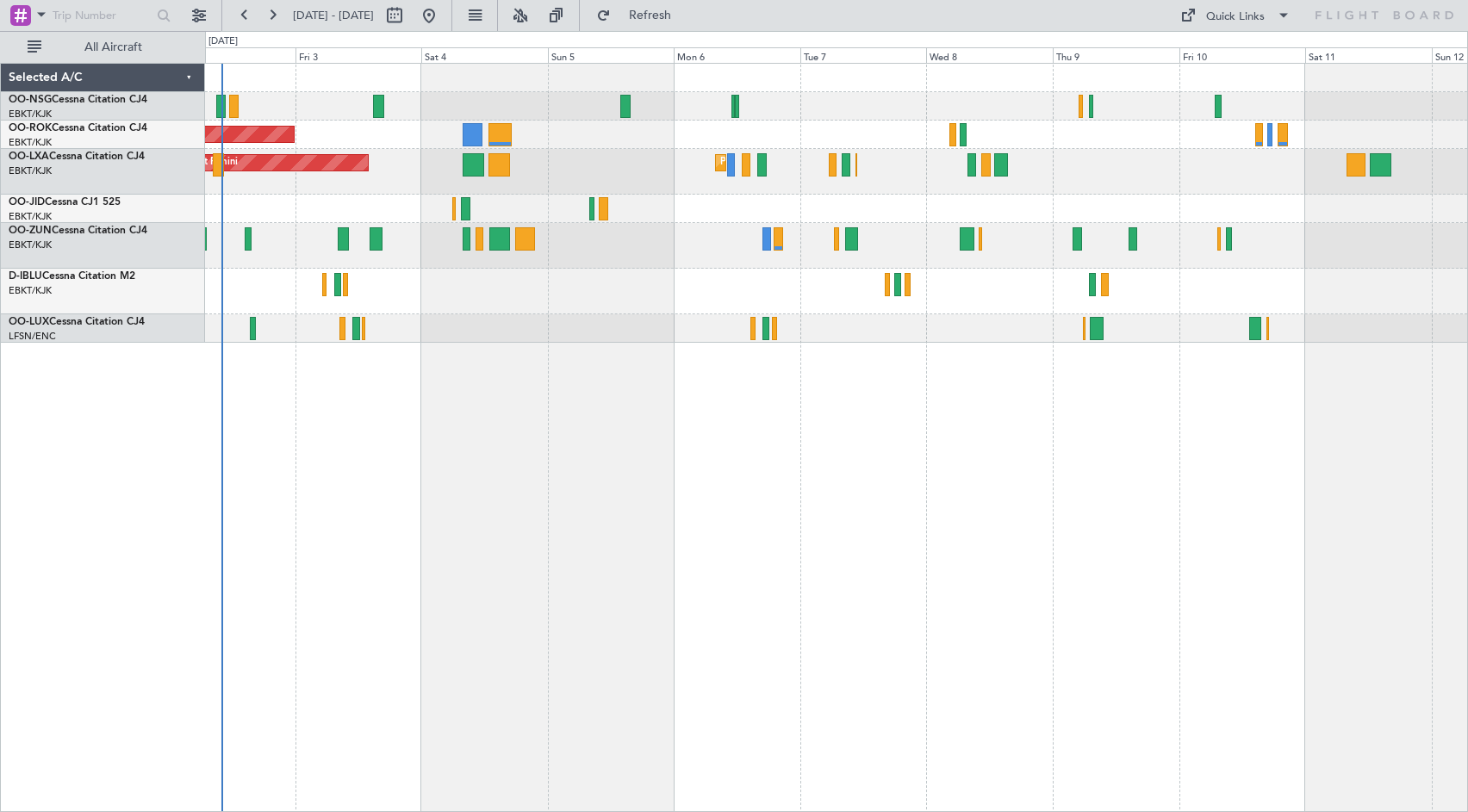
click at [1209, 209] on div at bounding box center [836, 208] width 1262 height 28
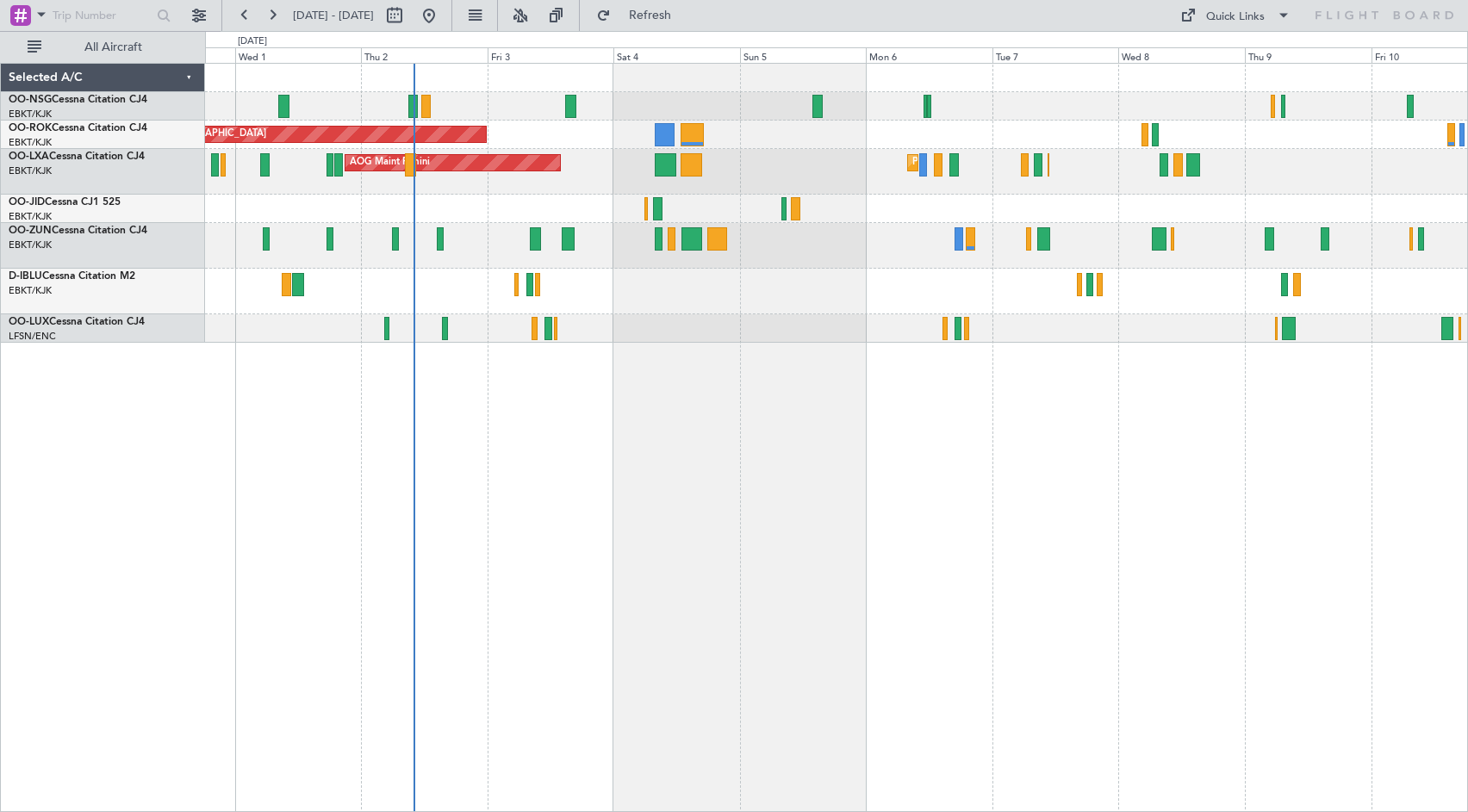
click at [704, 308] on div at bounding box center [836, 291] width 1262 height 45
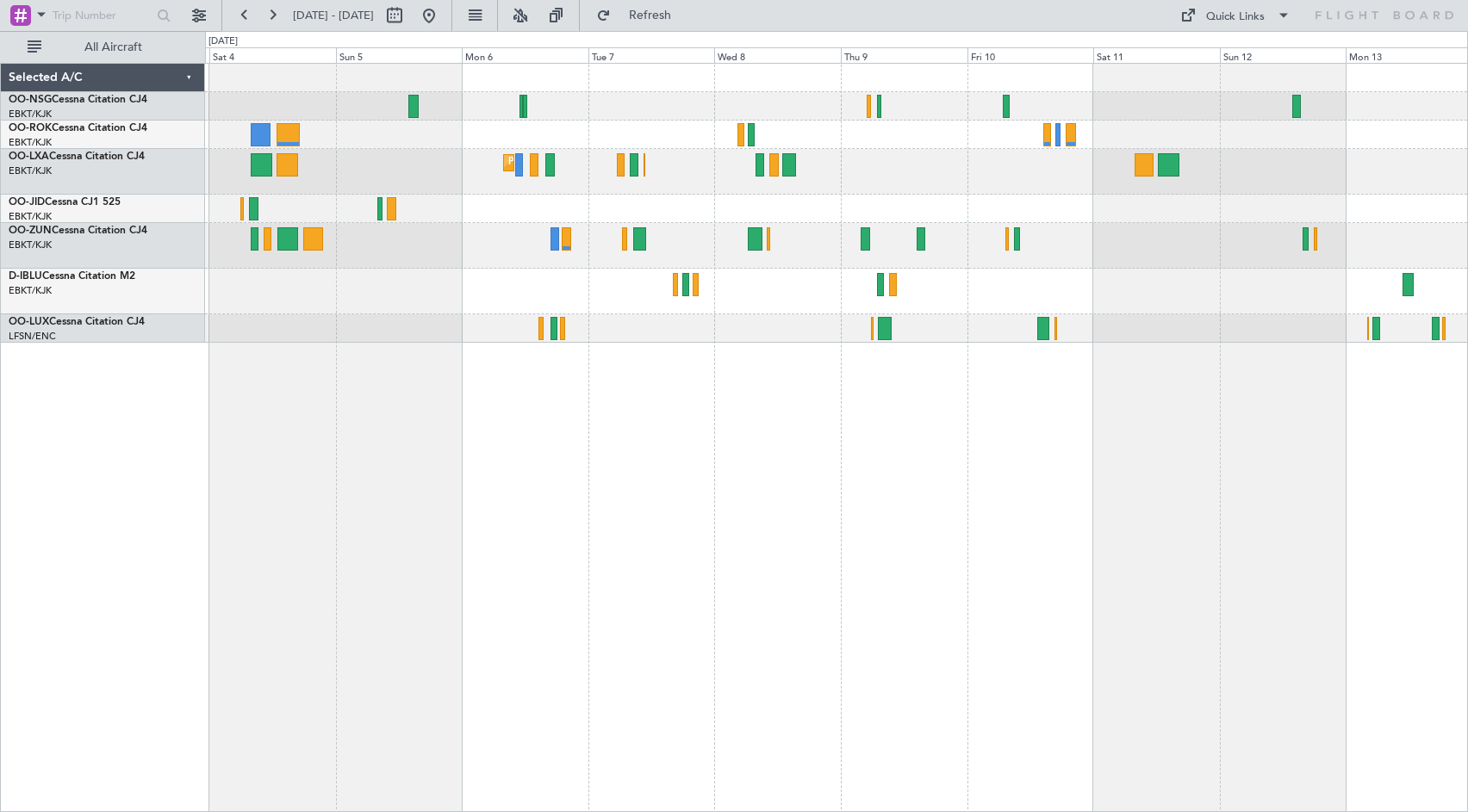
click at [794, 212] on div at bounding box center [836, 208] width 1262 height 28
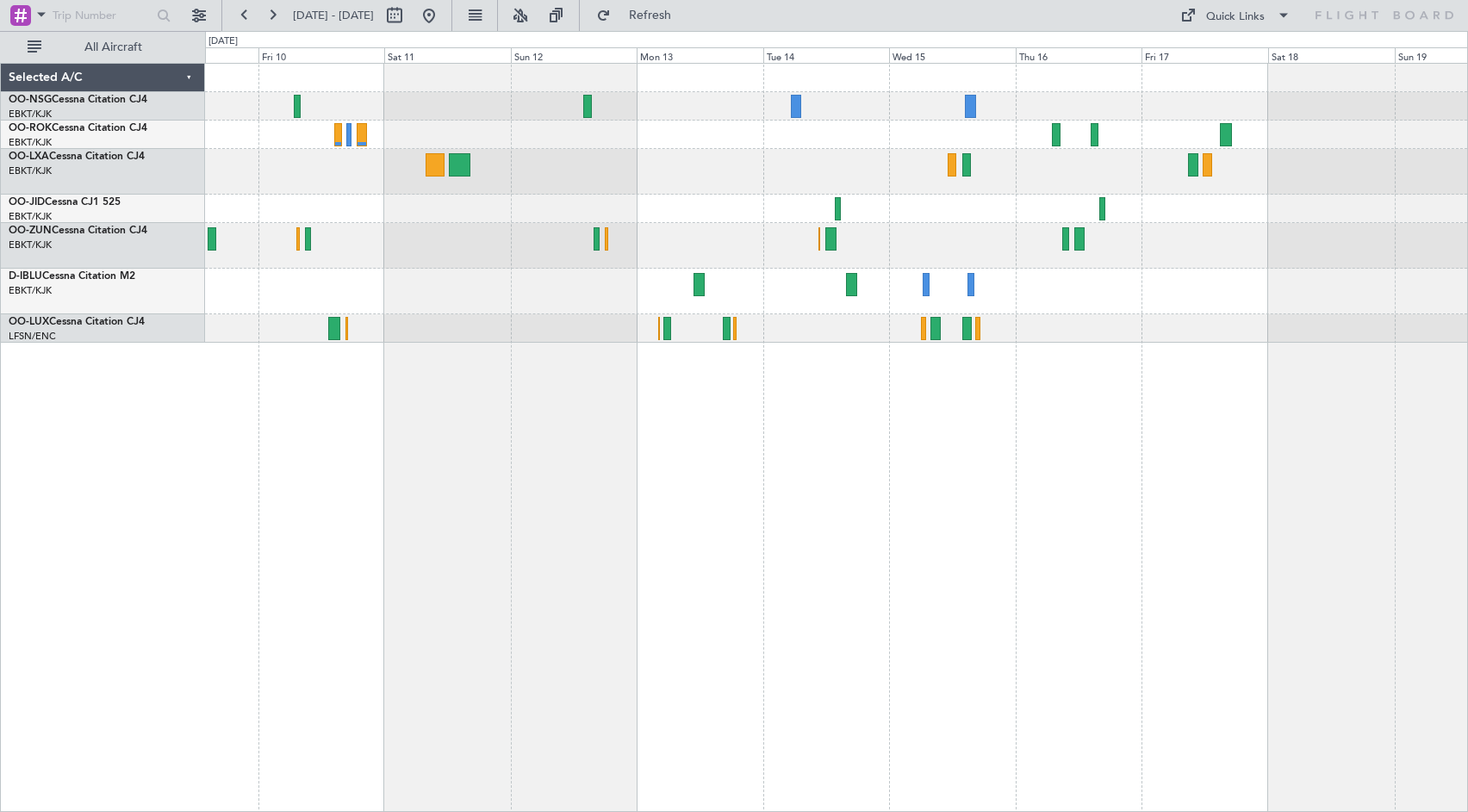
click at [642, 206] on div at bounding box center [836, 208] width 1262 height 28
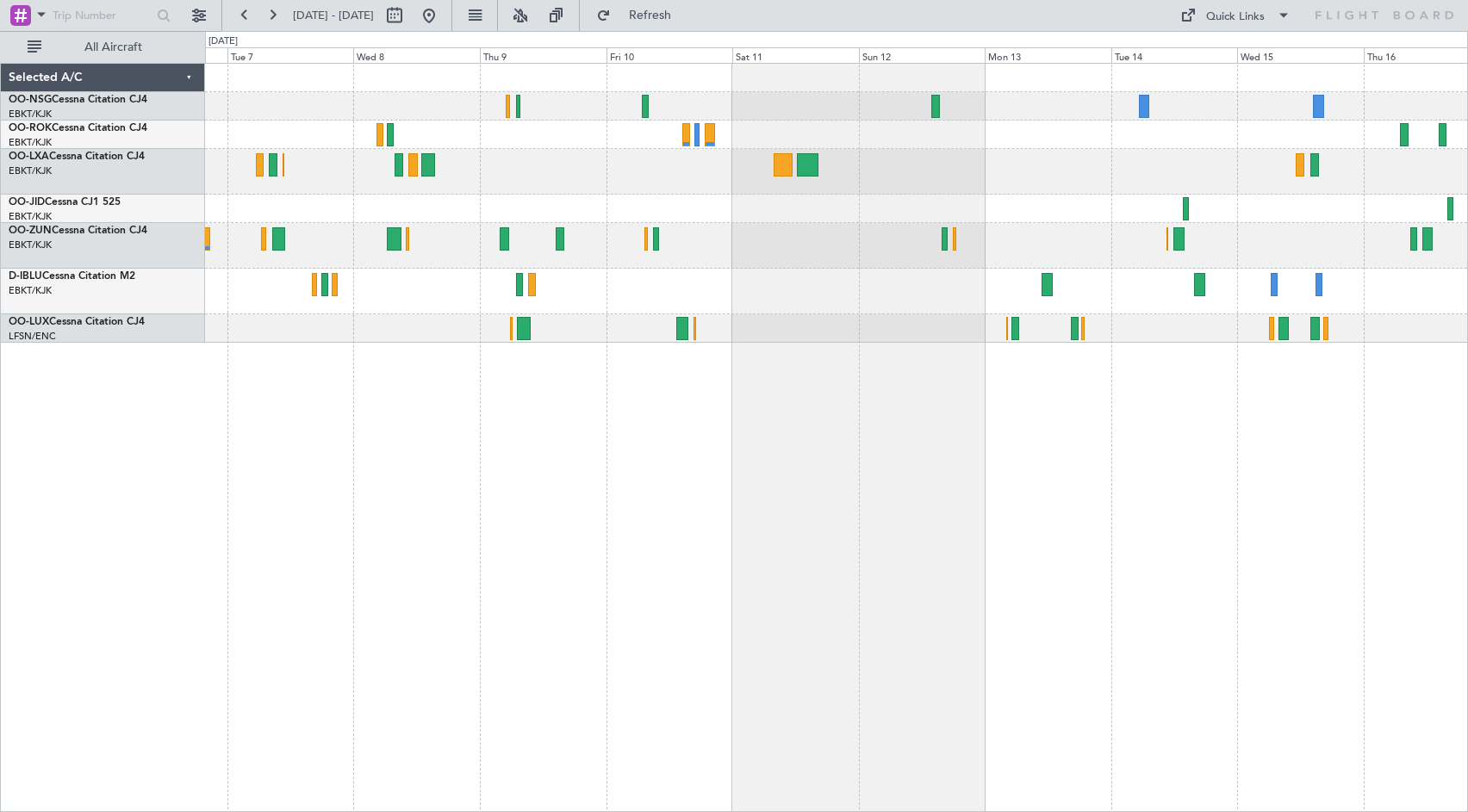
click at [1052, 325] on div "Planned Maint Kortrijk-[GEOGRAPHIC_DATA]" at bounding box center [836, 203] width 1262 height 279
